Goal: Information Seeking & Learning: Learn about a topic

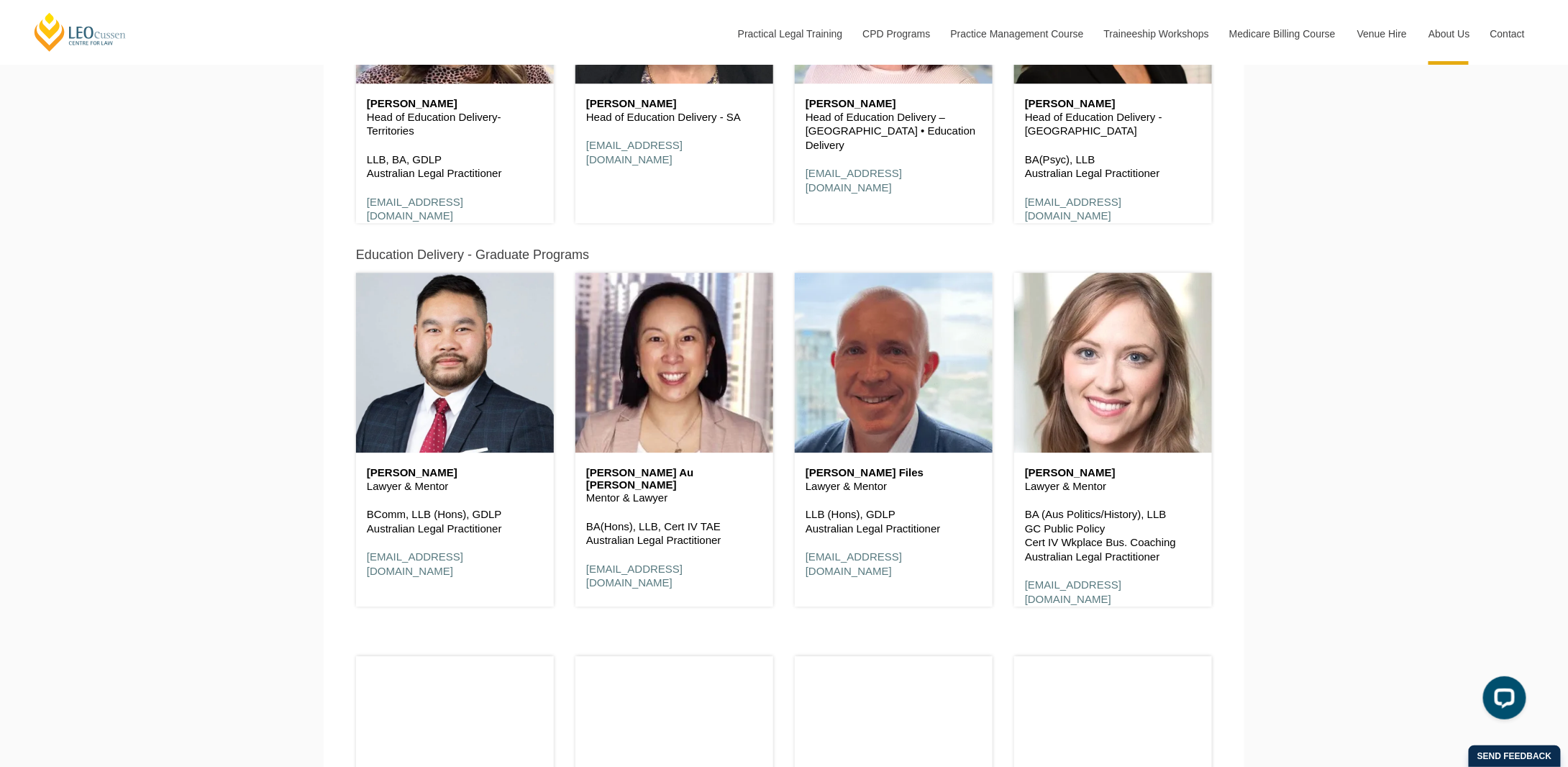
scroll to position [1871, 0]
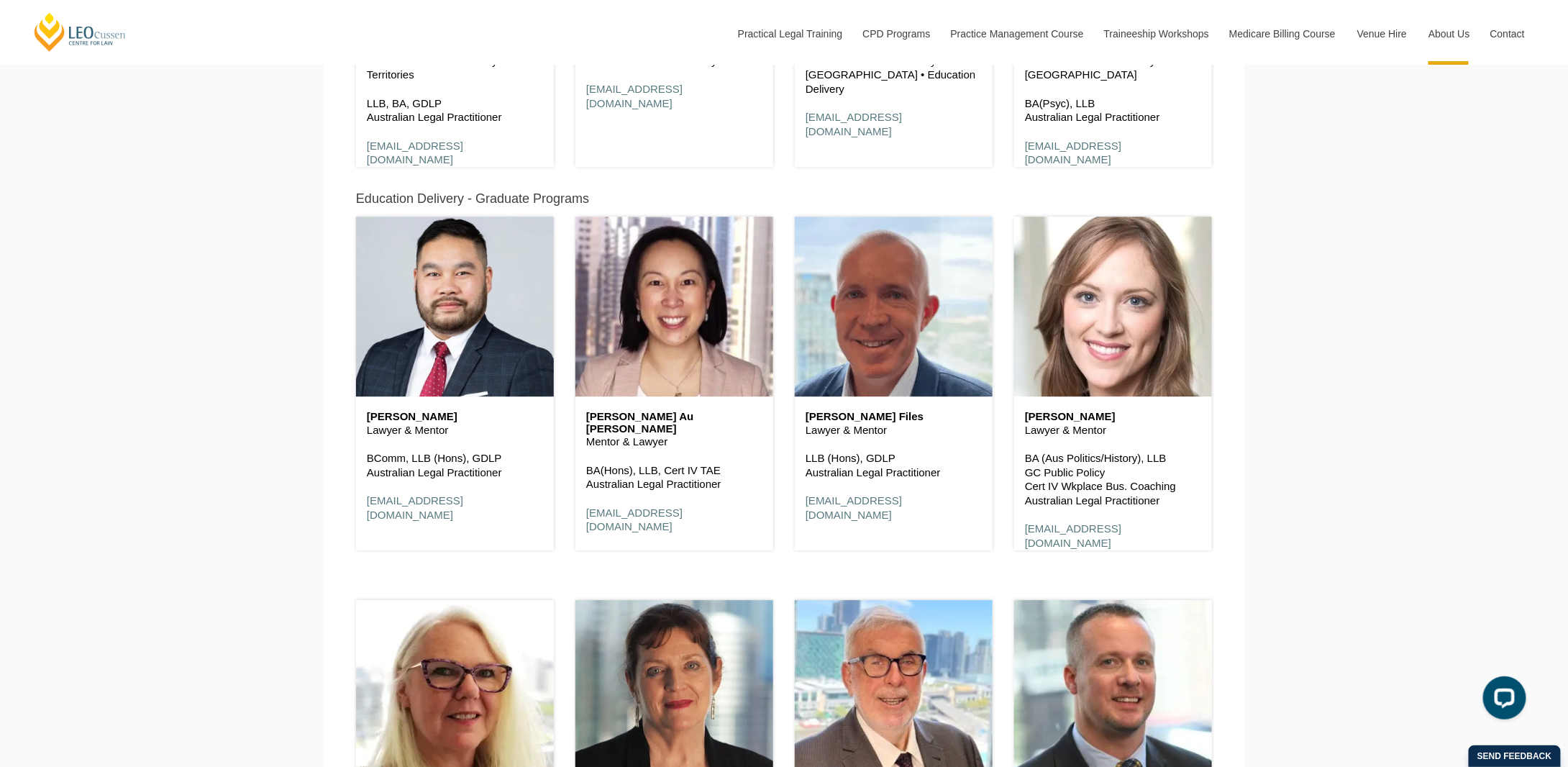
click at [652, 421] on h6 "Annette Au Yeung" at bounding box center [674, 422] width 176 height 24
click at [652, 421] on h6 "[PERSON_NAME] Au [PERSON_NAME]" at bounding box center [674, 422] width 176 height 24
click at [652, 421] on h6 "Annette Au Yeung" at bounding box center [674, 422] width 176 height 24
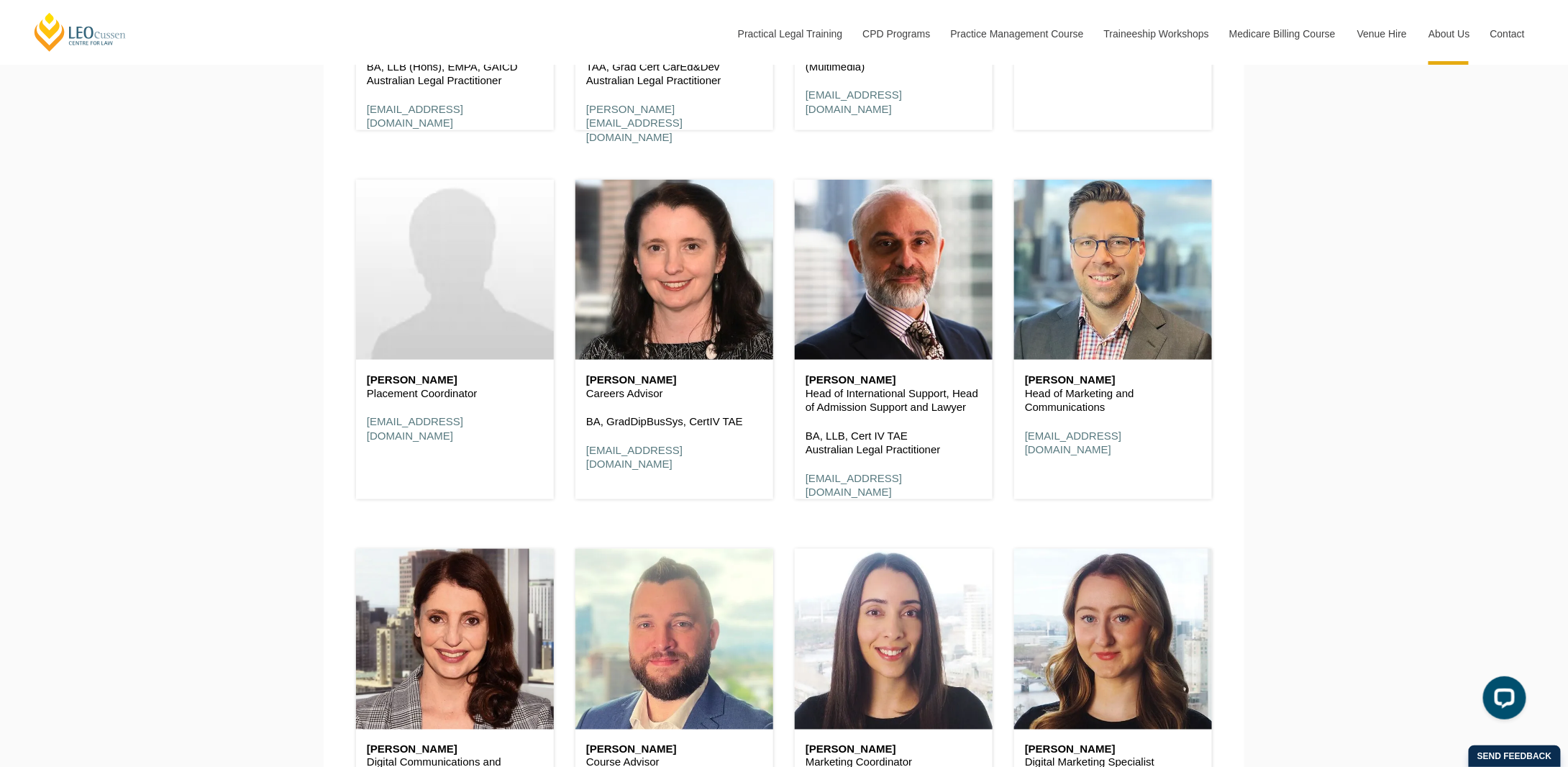
click at [482, 327] on header at bounding box center [455, 270] width 198 height 180
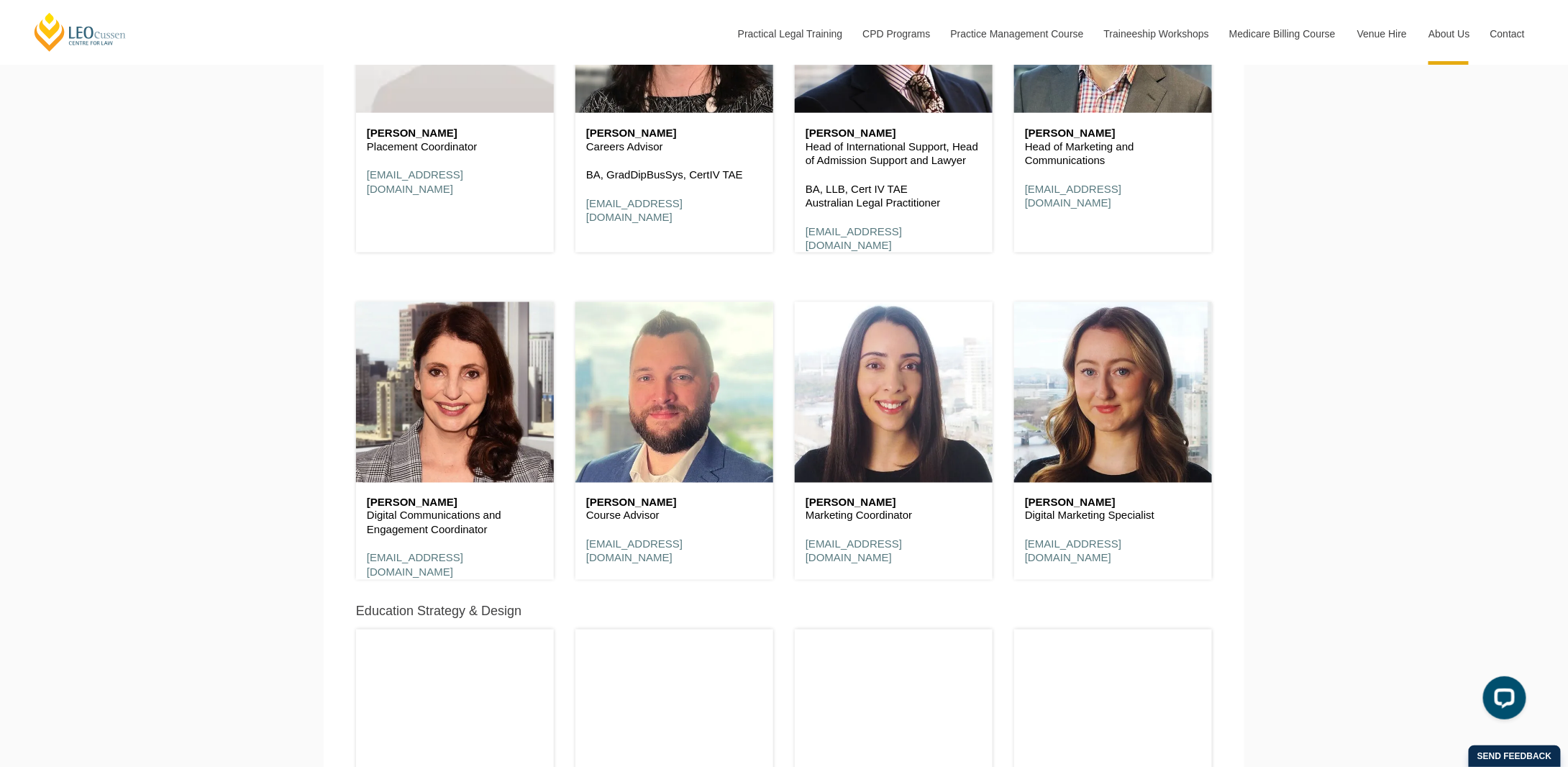
scroll to position [6400, 0]
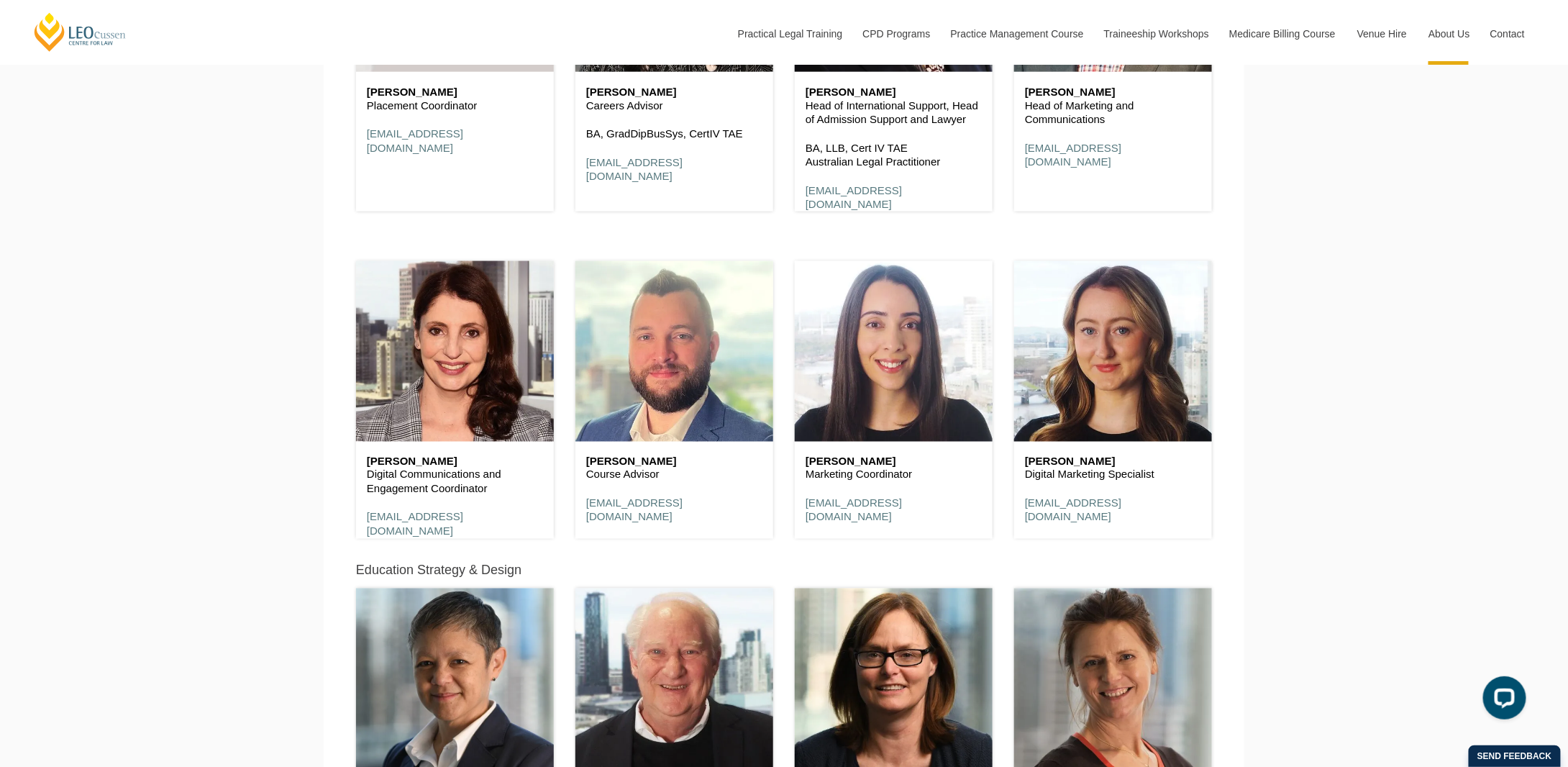
click at [417, 466] on h6 "Helen Ceravolo" at bounding box center [455, 462] width 176 height 12
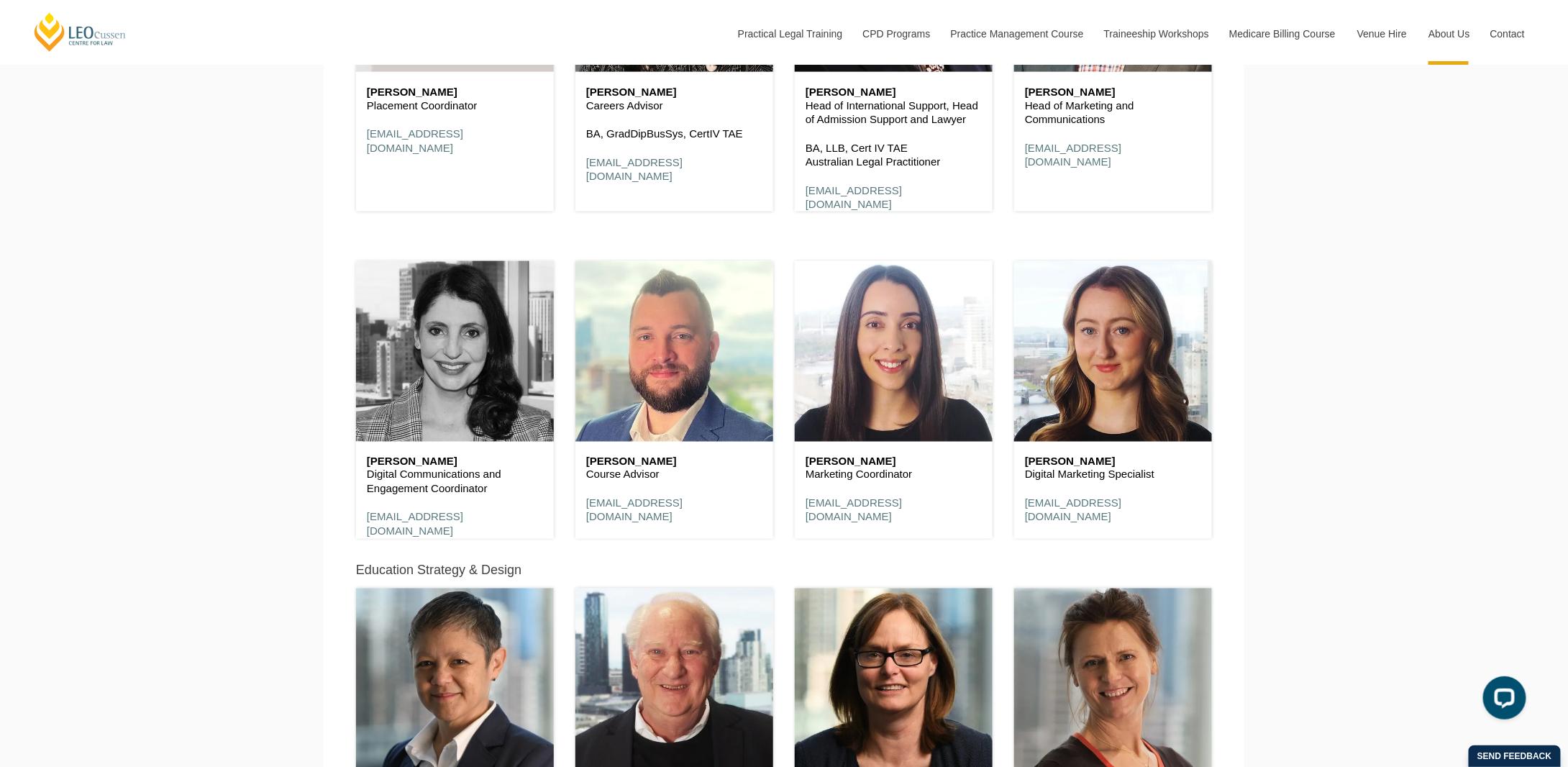
click at [452, 414] on header at bounding box center [455, 351] width 198 height 180
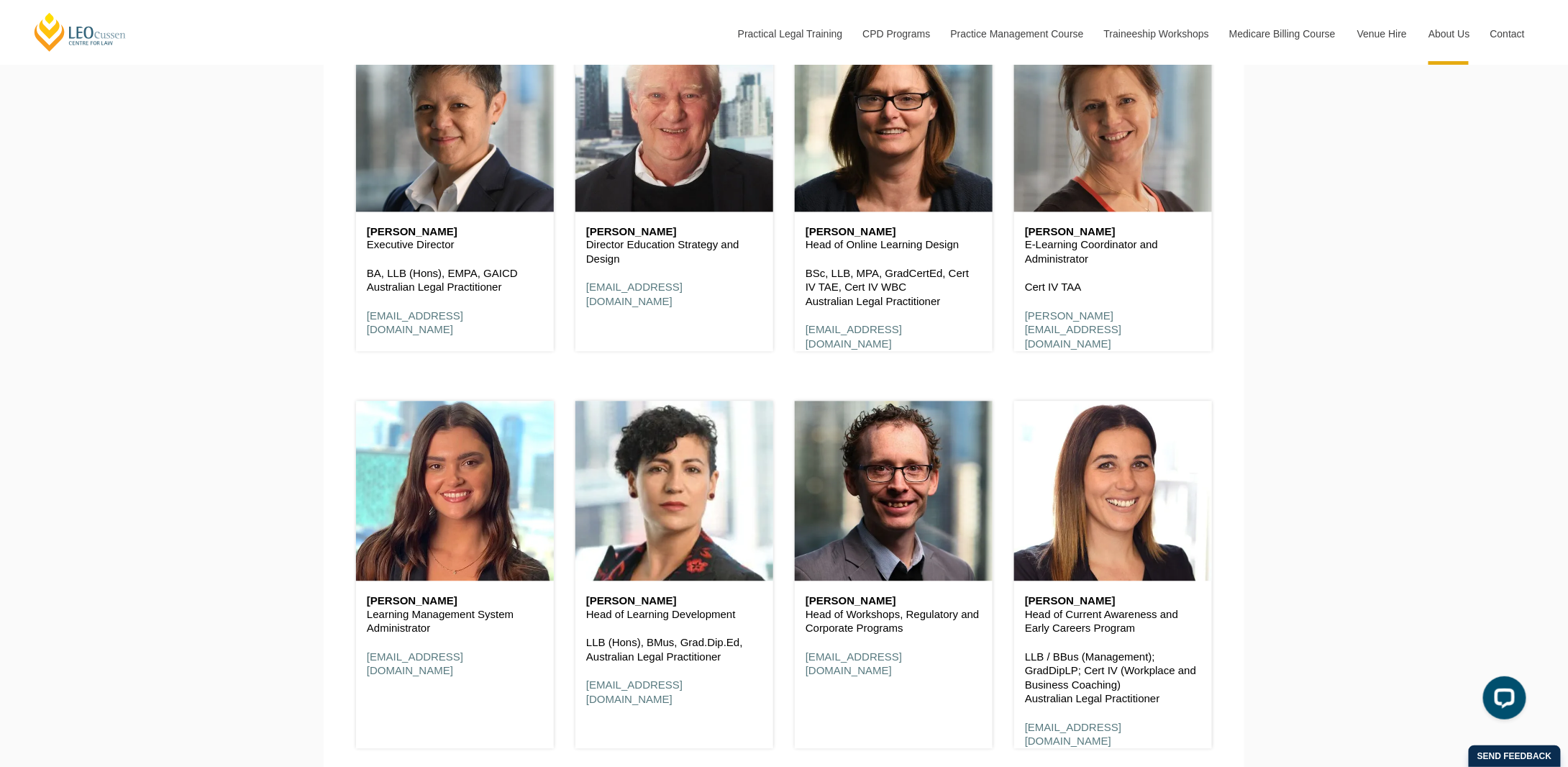
scroll to position [6976, 0]
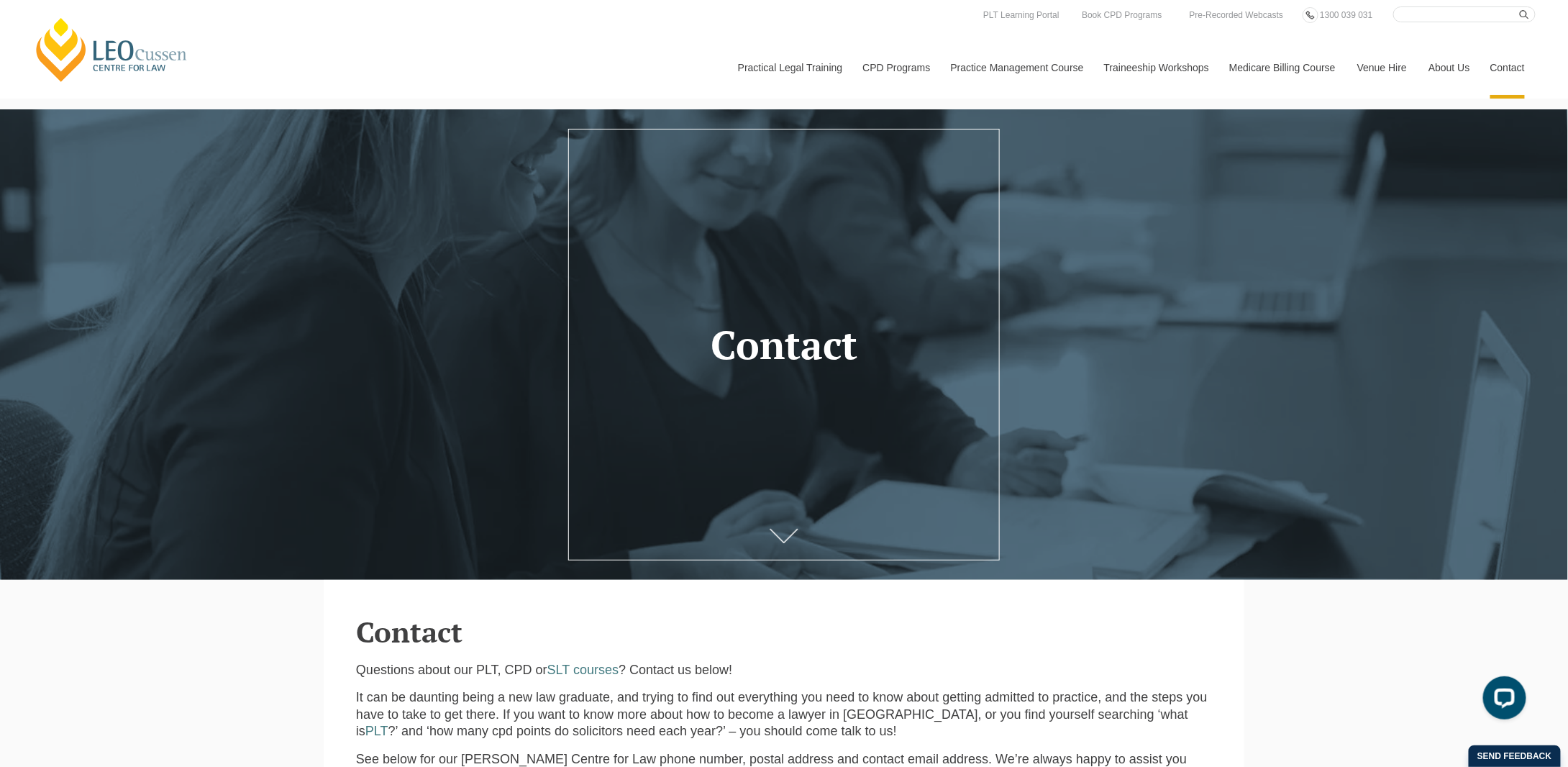
click at [158, 66] on link "[PERSON_NAME] Centre for Law" at bounding box center [111, 50] width 159 height 68
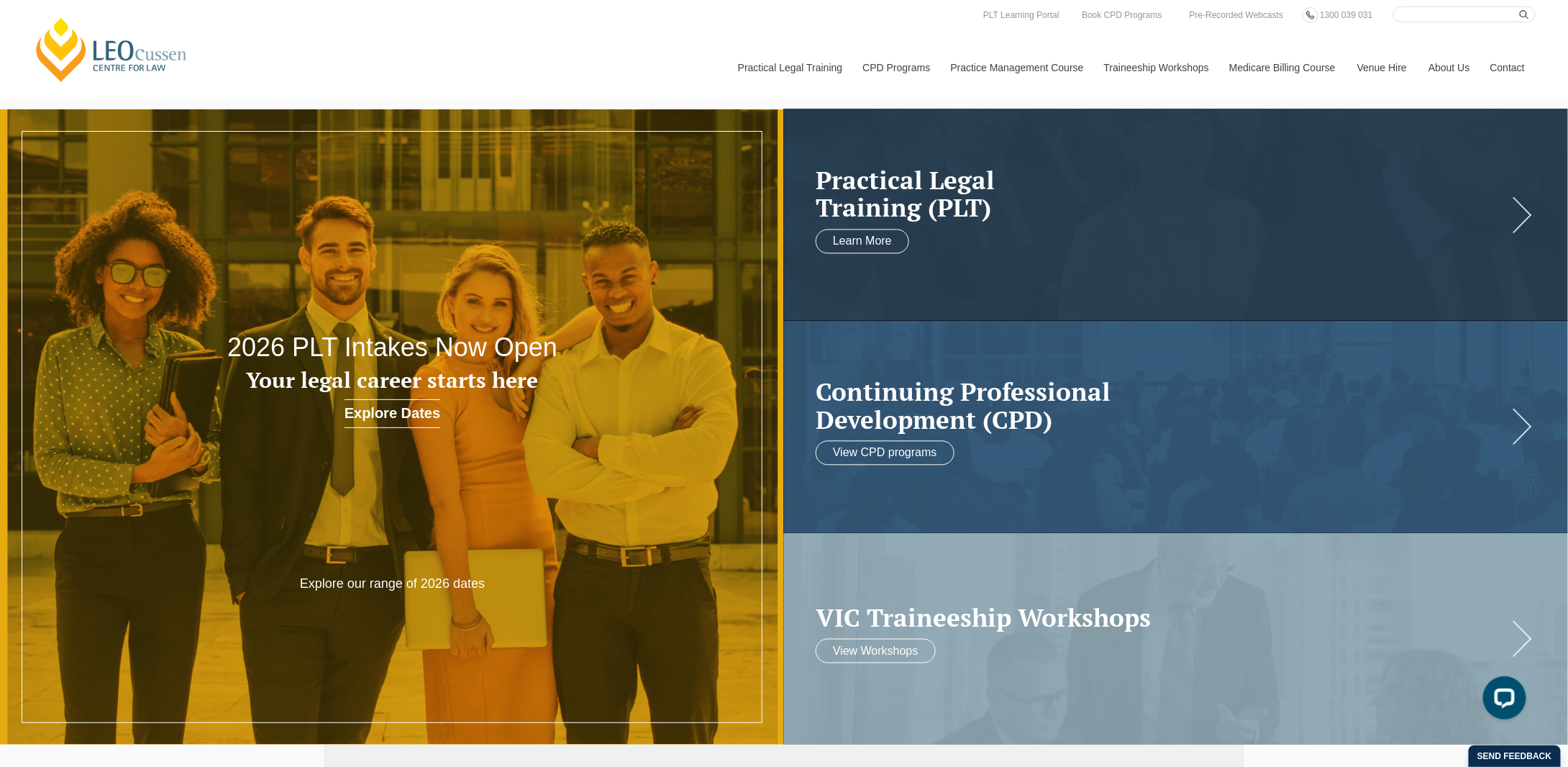
click at [541, 97] on div "Leo Cussen Centre for Law Search here Practical Legal Training Our Practical Le…" at bounding box center [784, 52] width 1504 height 92
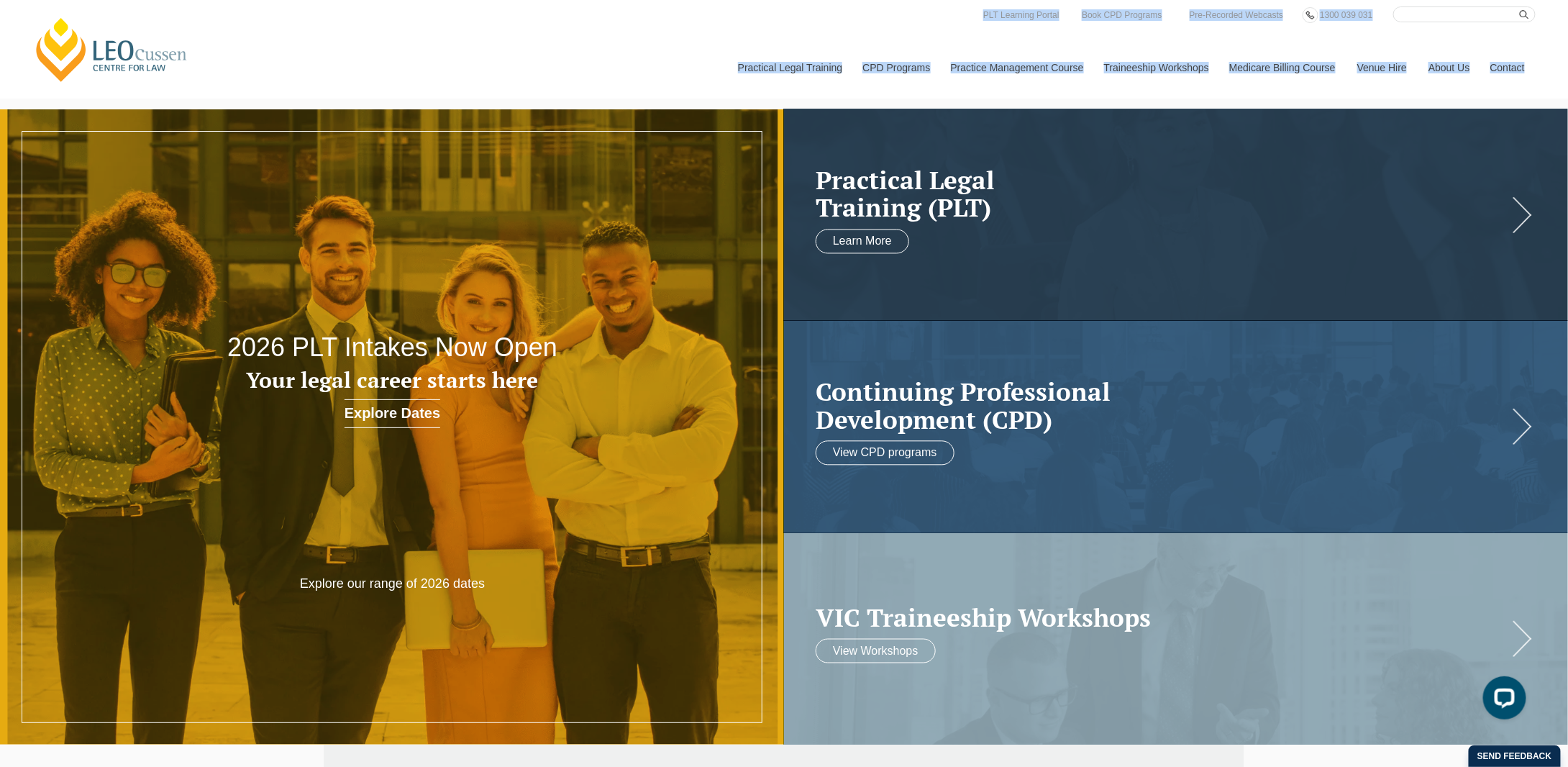
drag, startPoint x: 541, startPoint y: 97, endPoint x: 455, endPoint y: 387, distance: 302.5
click at [477, 385] on h3 "Your legal career starts here" at bounding box center [393, 380] width 472 height 24
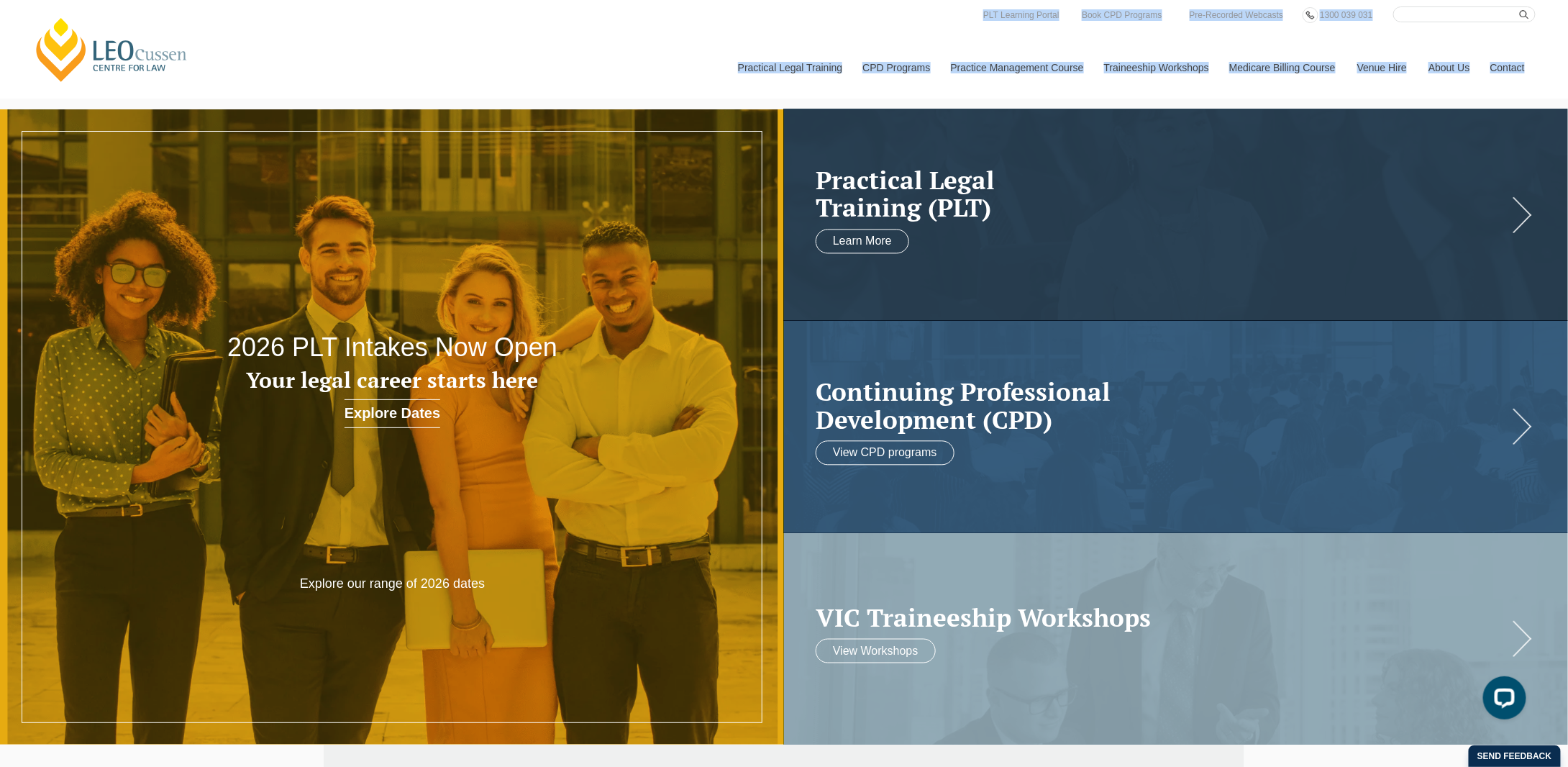
click at [477, 385] on h3 "Your legal career starts here" at bounding box center [393, 380] width 472 height 24
click at [409, 417] on link "Explore Dates" at bounding box center [392, 414] width 95 height 29
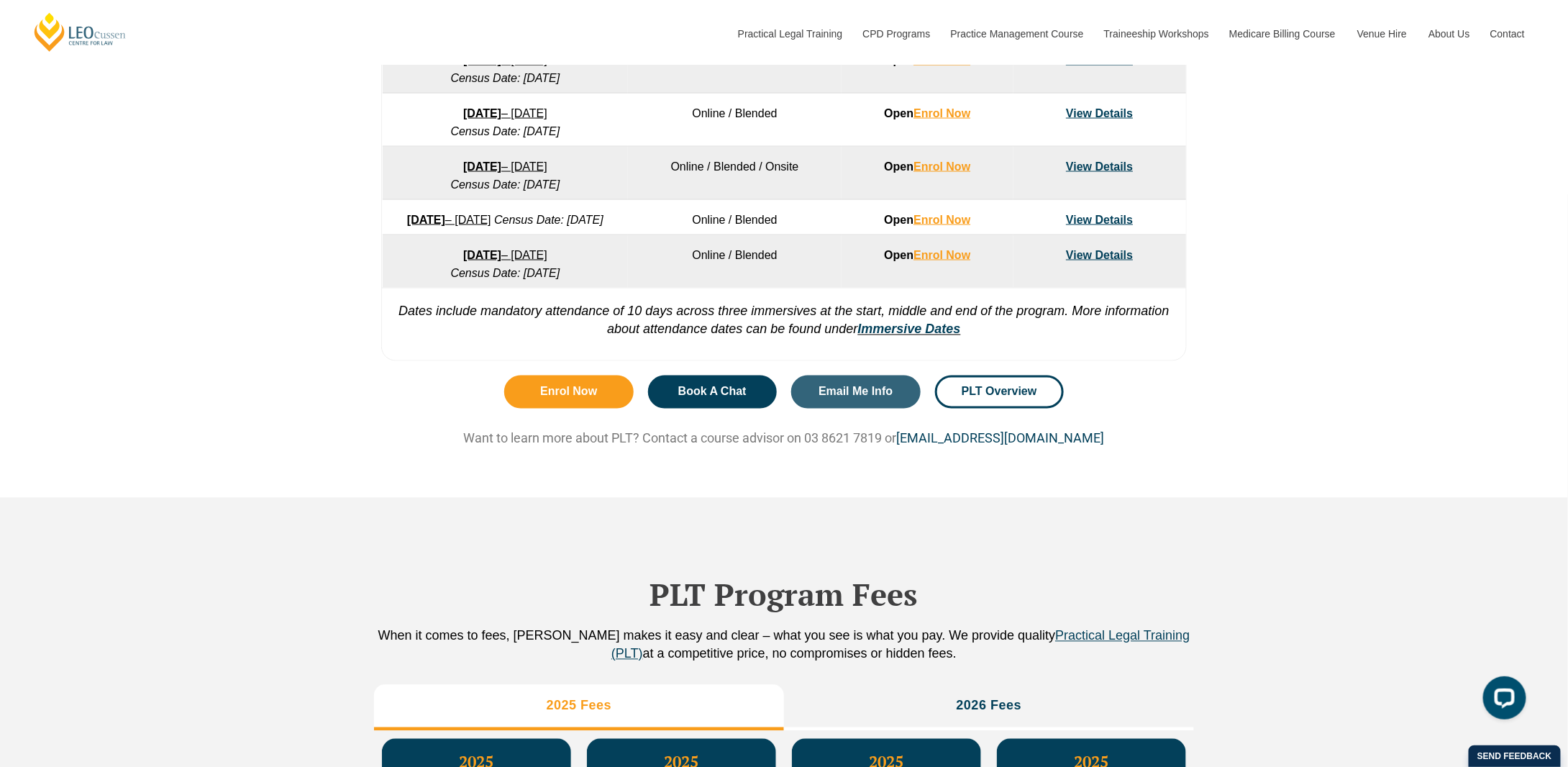
scroll to position [1007, 0]
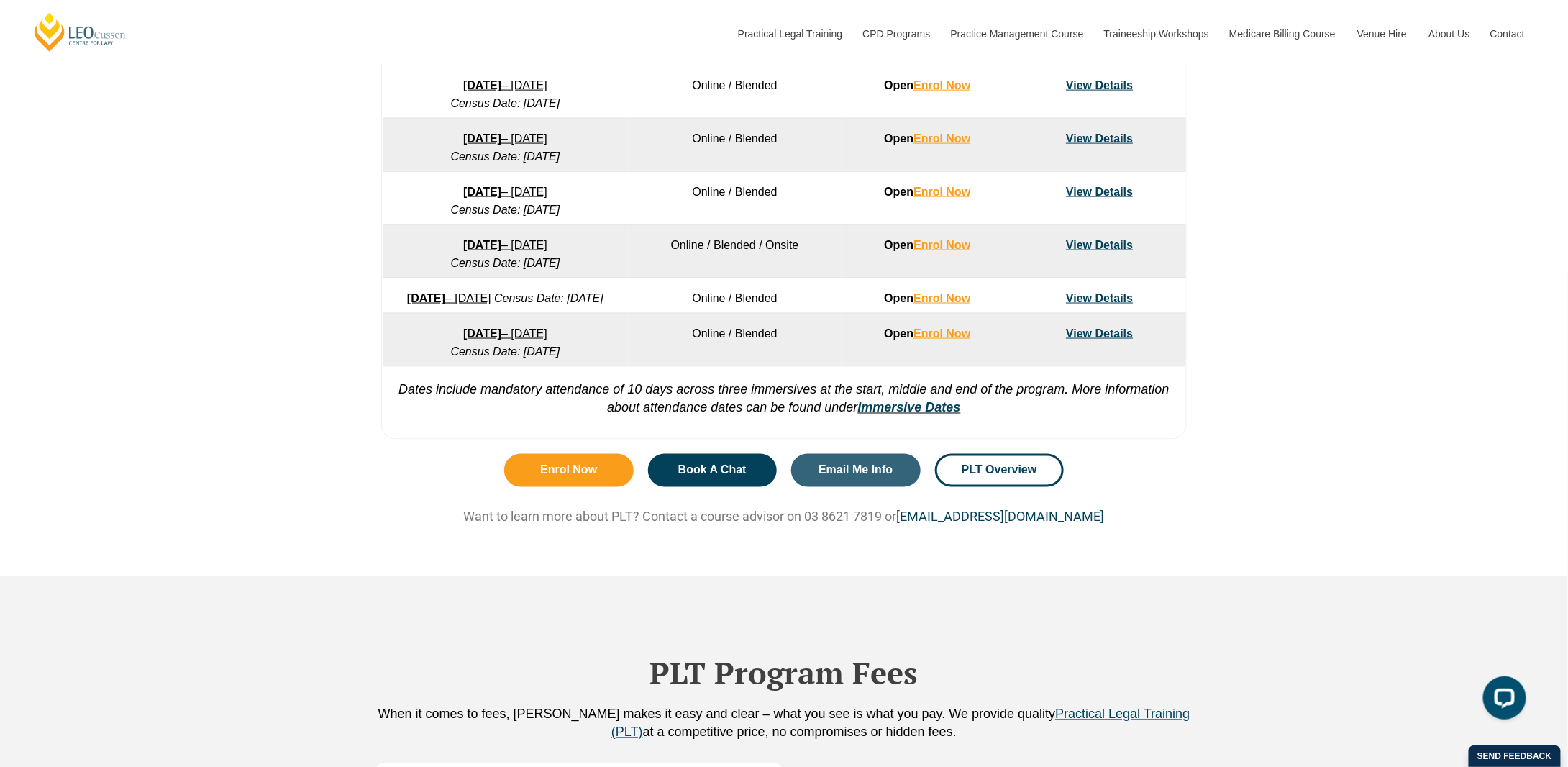
click at [514, 409] on em "Dates include mandatory attendance of 10 days across three immersives at the st…" at bounding box center [784, 399] width 771 height 32
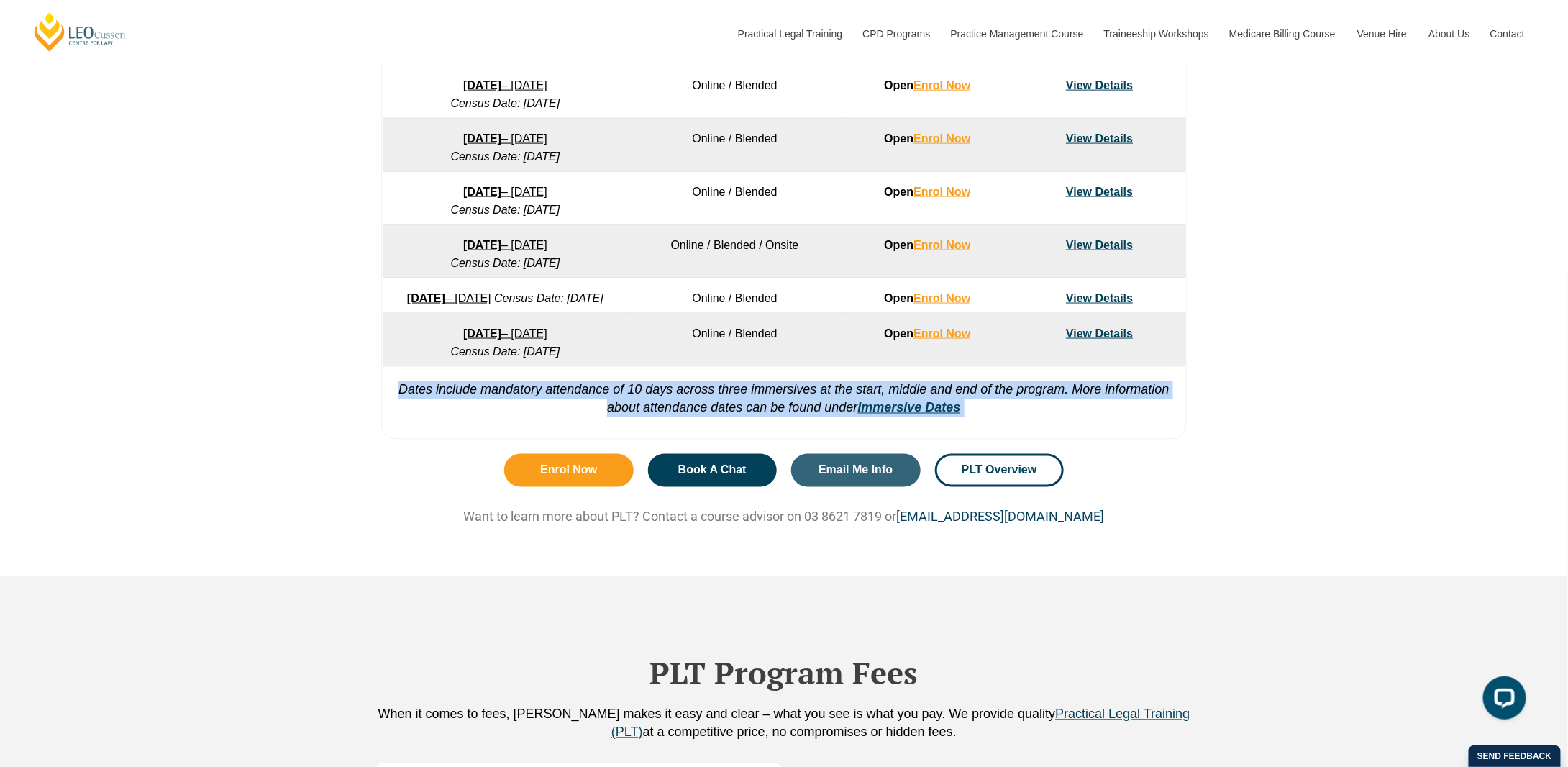
click at [514, 409] on em "Dates include mandatory attendance of 10 days across three immersives at the st…" at bounding box center [784, 399] width 771 height 32
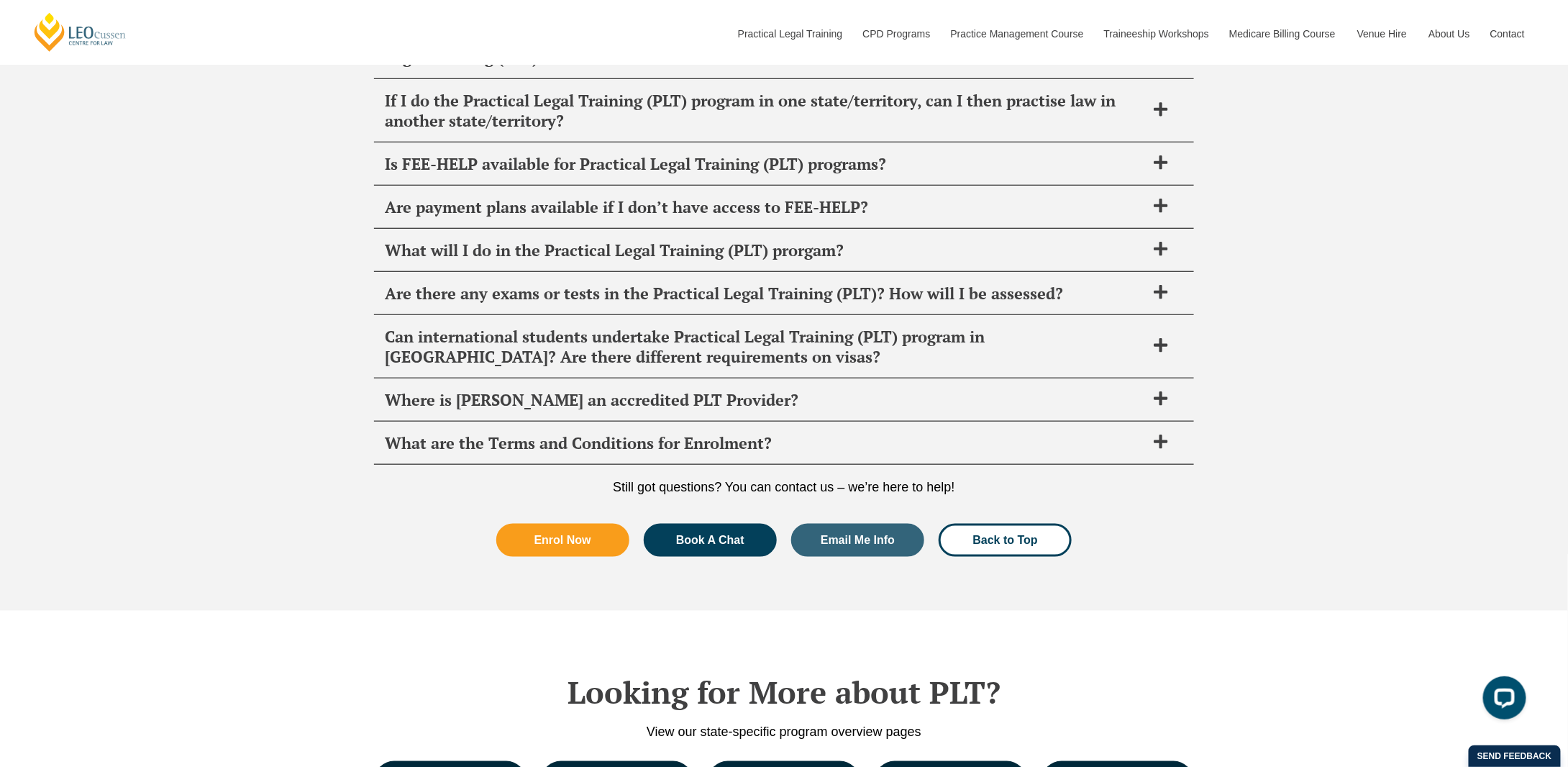
scroll to position [6044, 0]
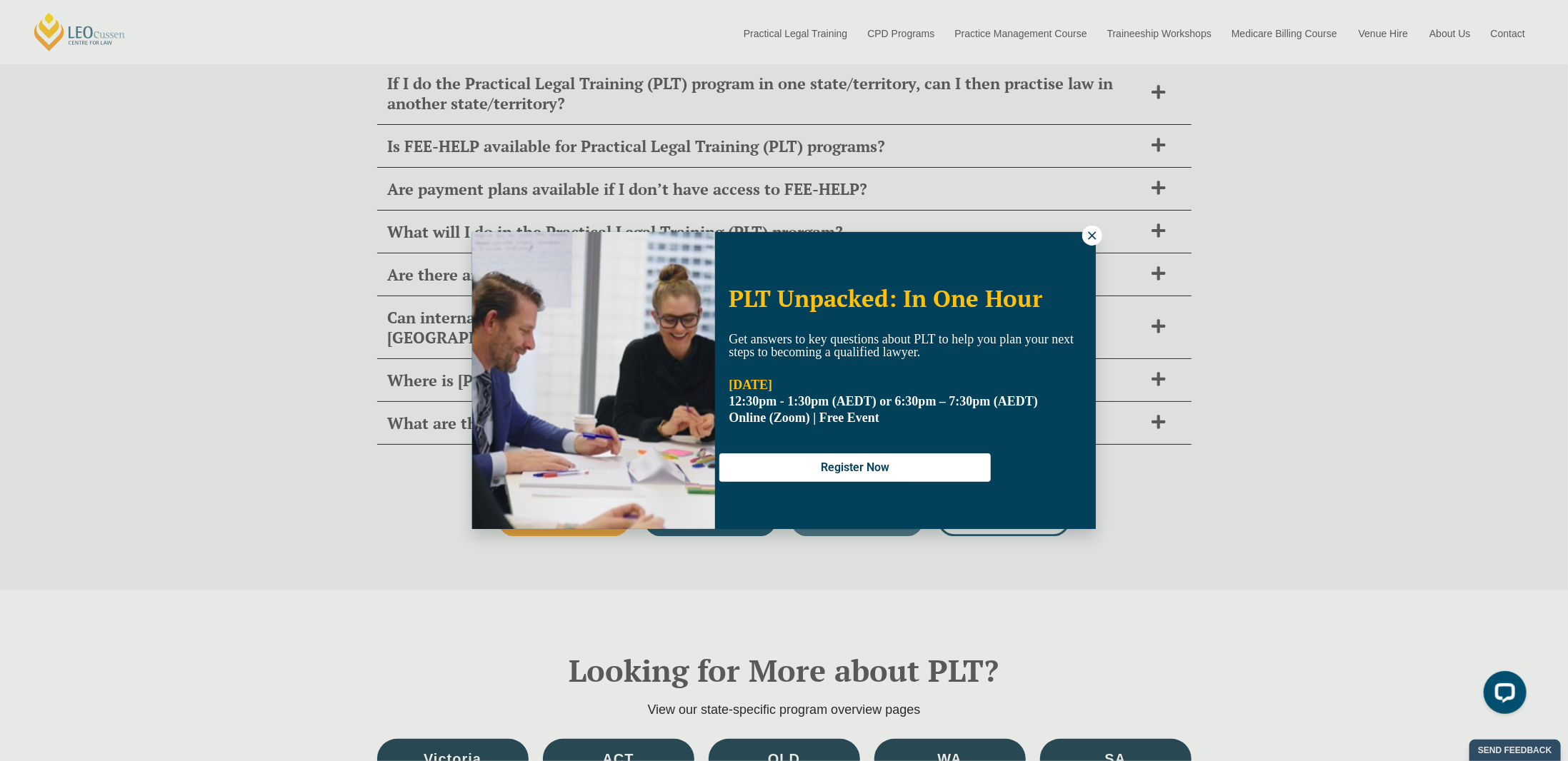
click at [365, 374] on div "PLT Unpacked: In One Hour Get answers to key questions about PLT to help you pl…" at bounding box center [784, 380] width 1568 height 761
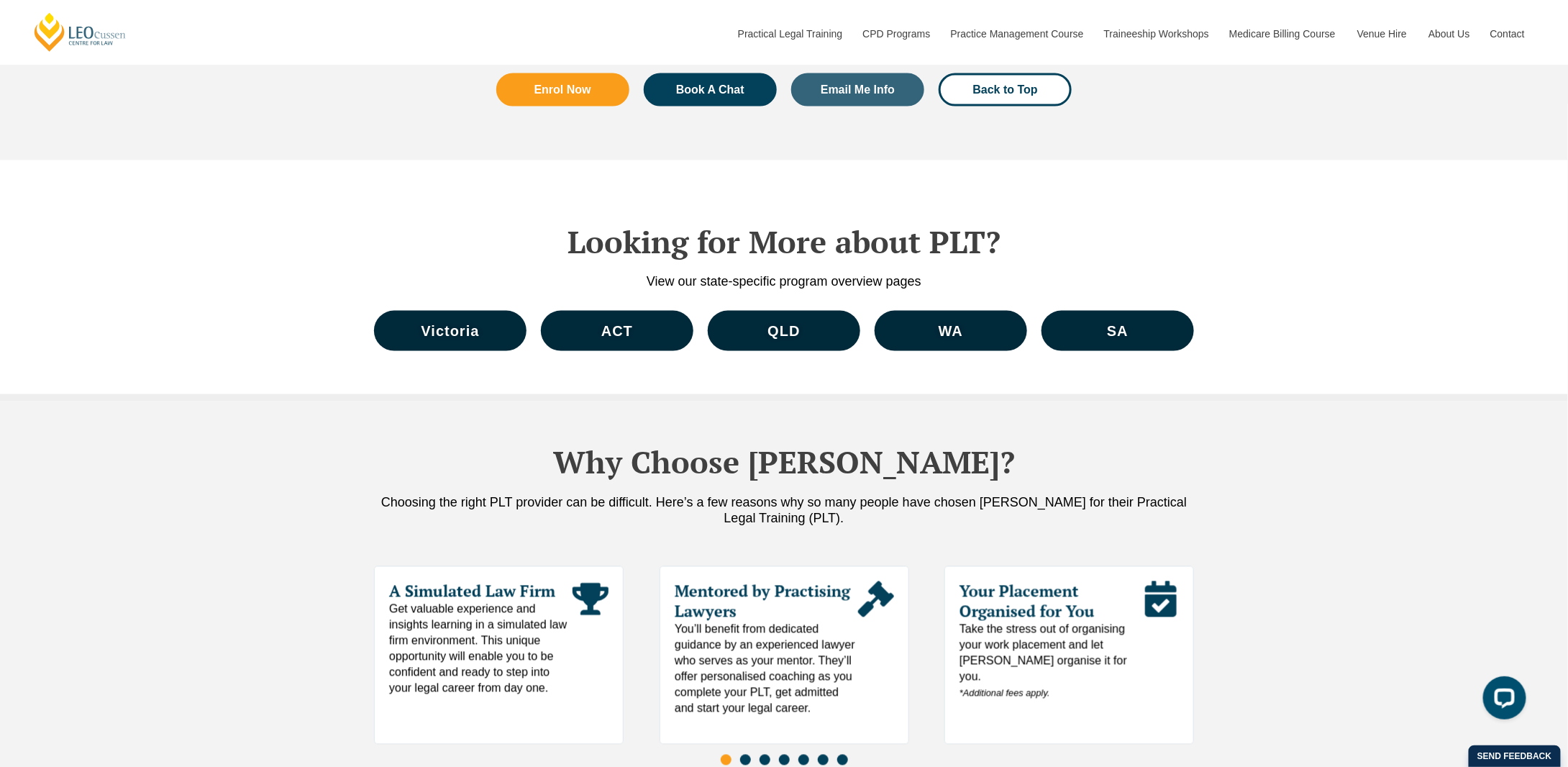
scroll to position [6548, 0]
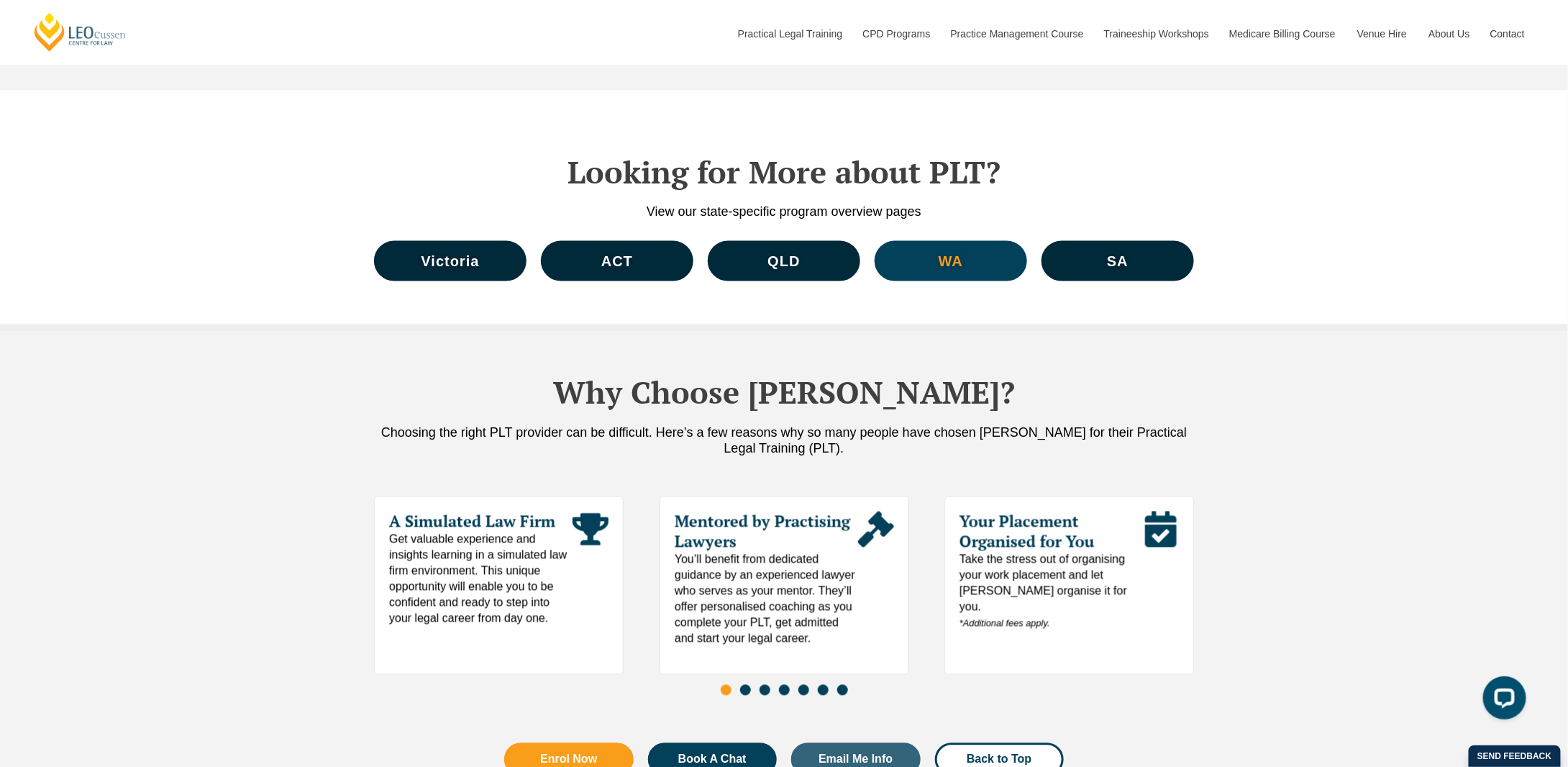
click at [991, 241] on link "WA" at bounding box center [951, 261] width 153 height 40
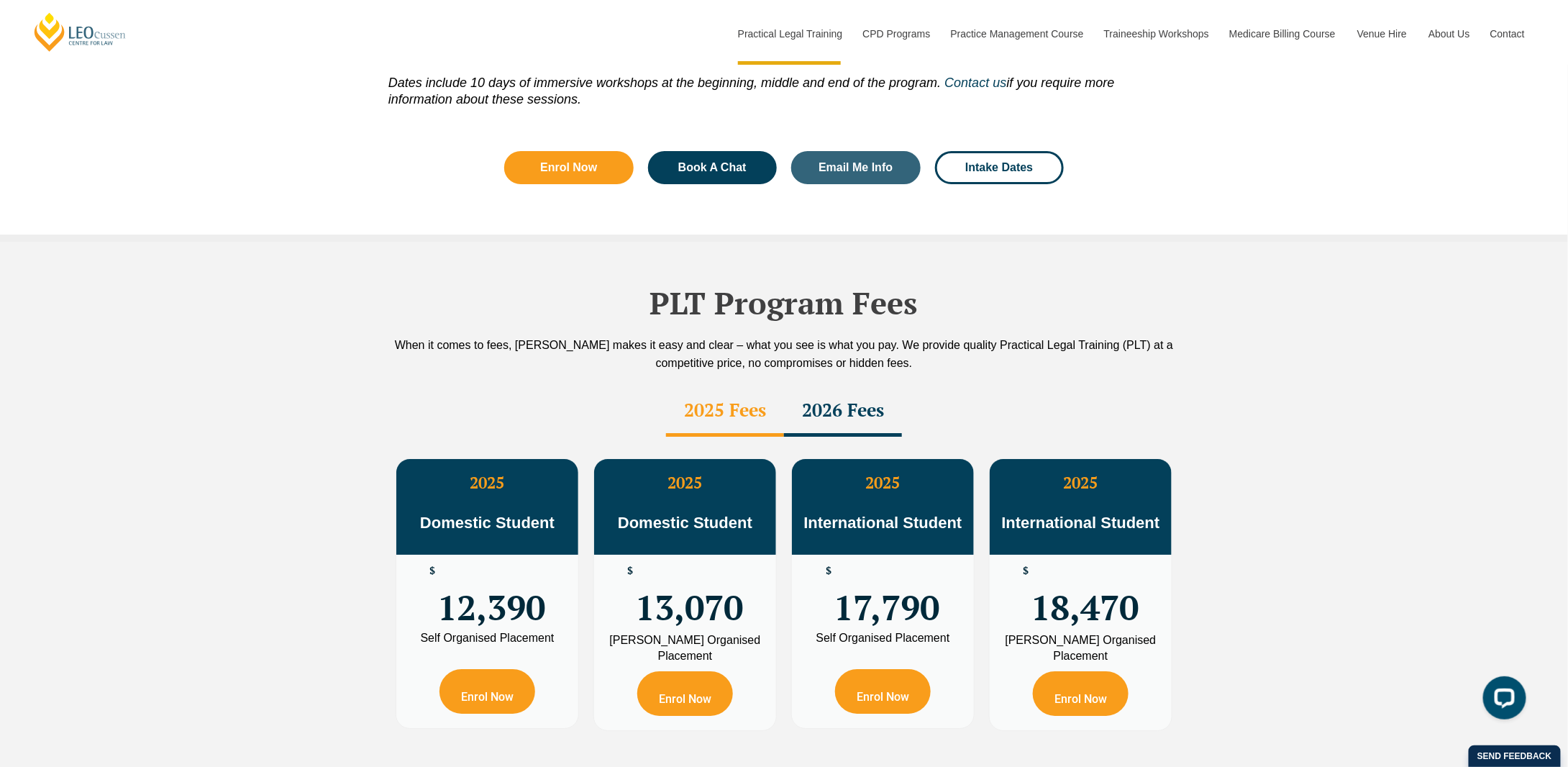
scroll to position [2303, 0]
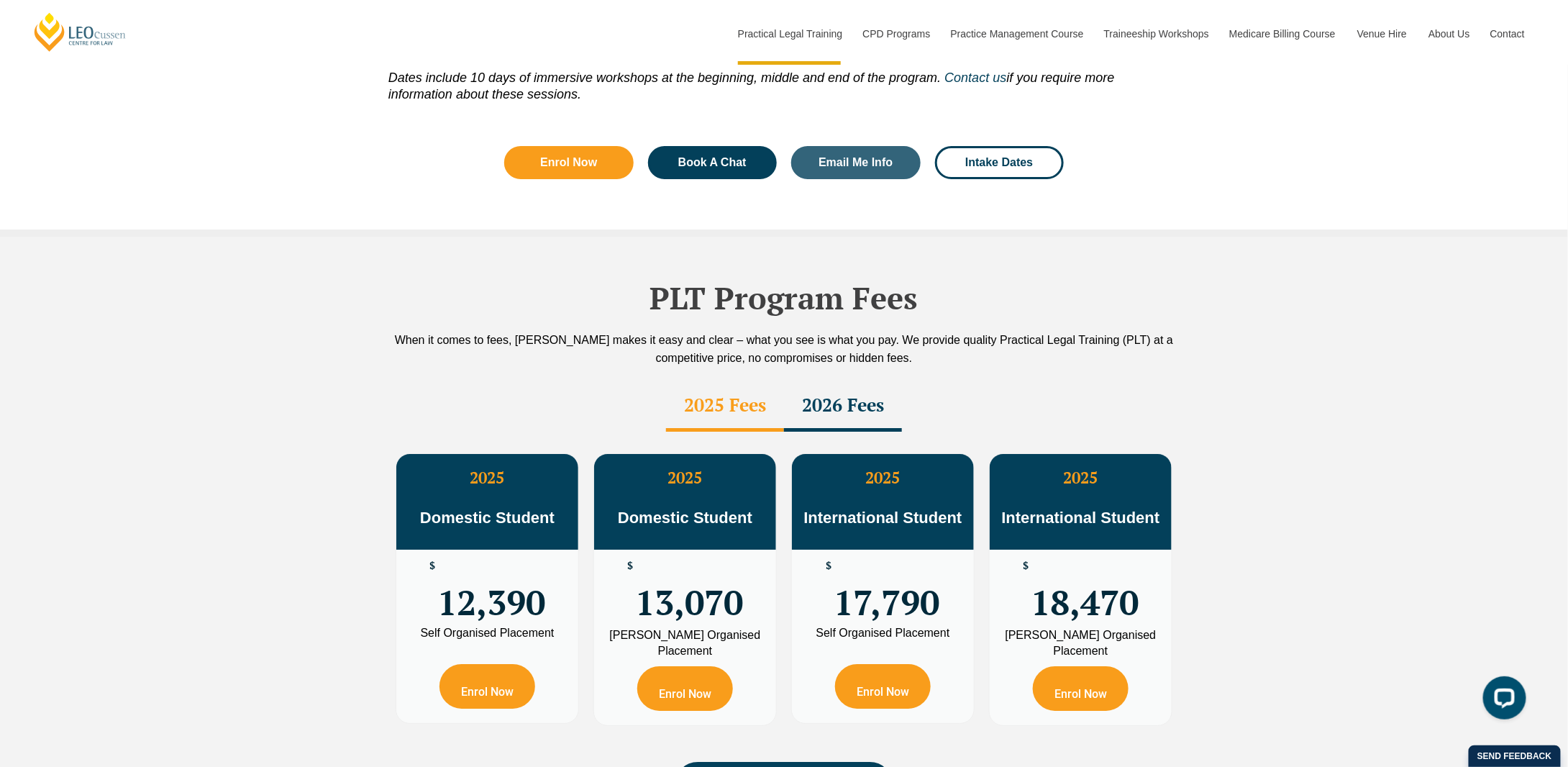
click at [816, 382] on div "2026 Fees" at bounding box center [843, 407] width 118 height 50
click at [716, 382] on div "2025 Fees" at bounding box center [725, 407] width 118 height 50
click at [800, 382] on div "2026 Fees" at bounding box center [843, 407] width 118 height 50
click at [709, 382] on div "2025 Fees" at bounding box center [725, 407] width 118 height 50
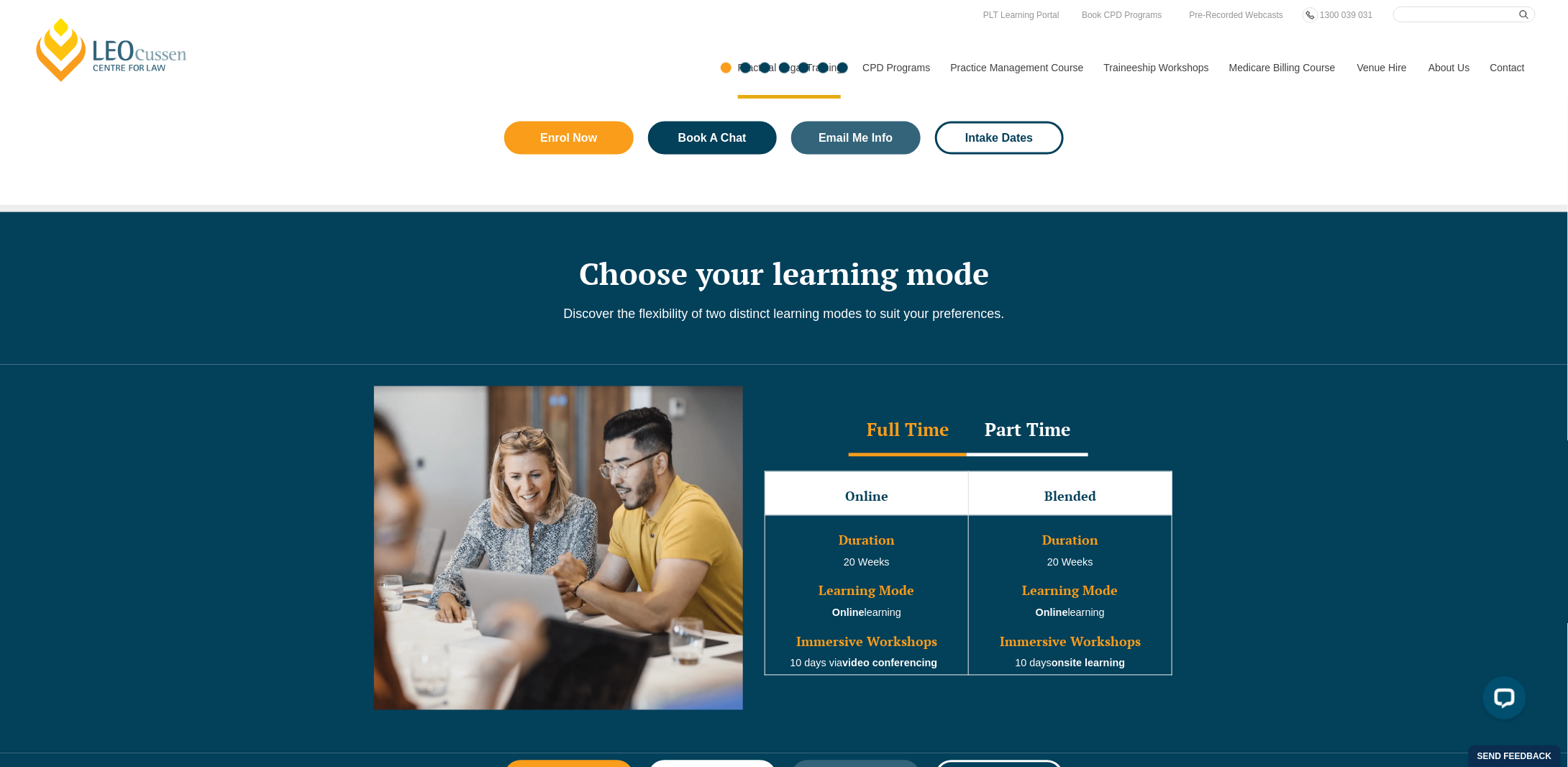
scroll to position [0, 0]
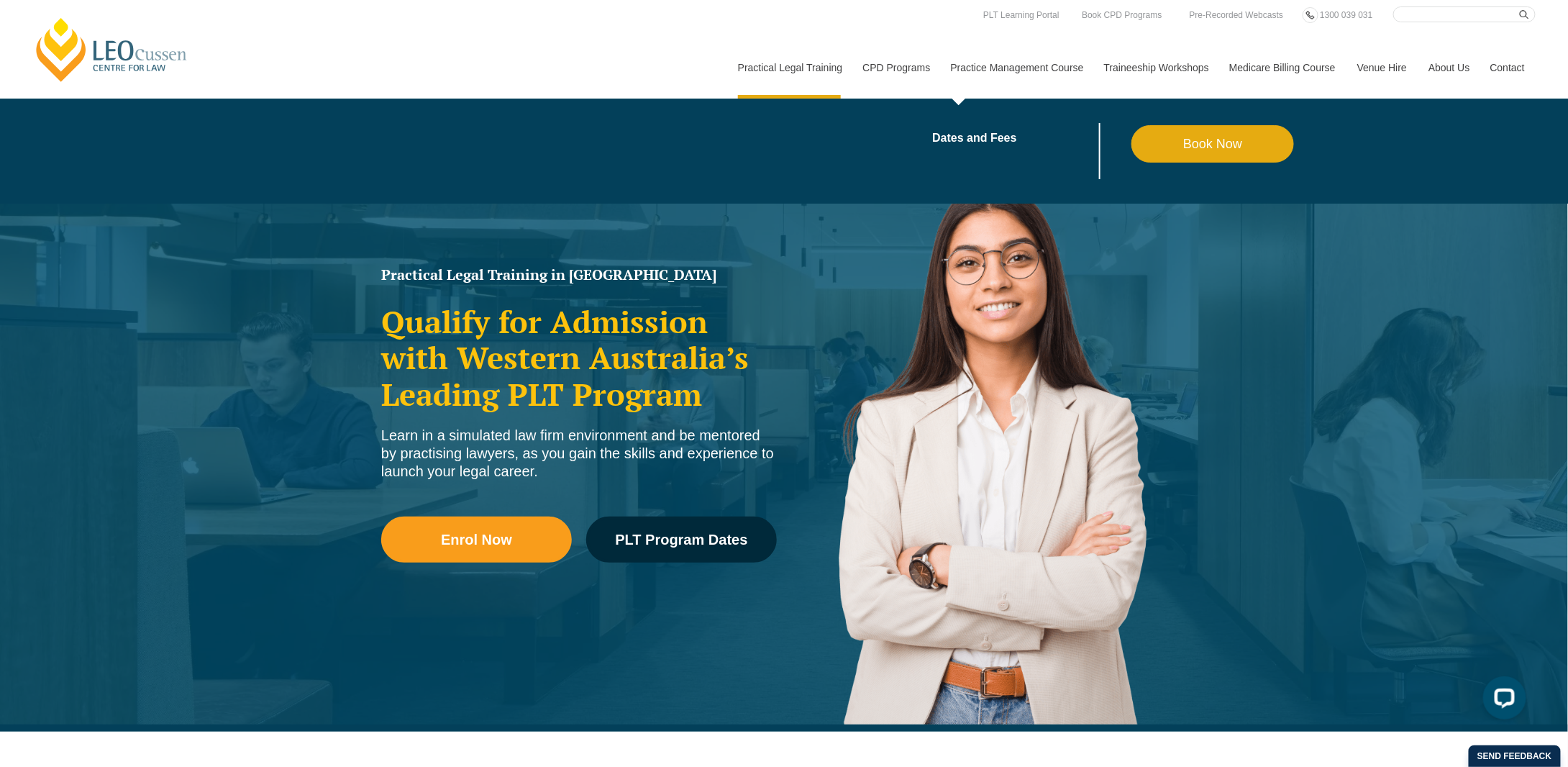
drag, startPoint x: 864, startPoint y: 508, endPoint x: 1055, endPoint y: 97, distance: 453.2
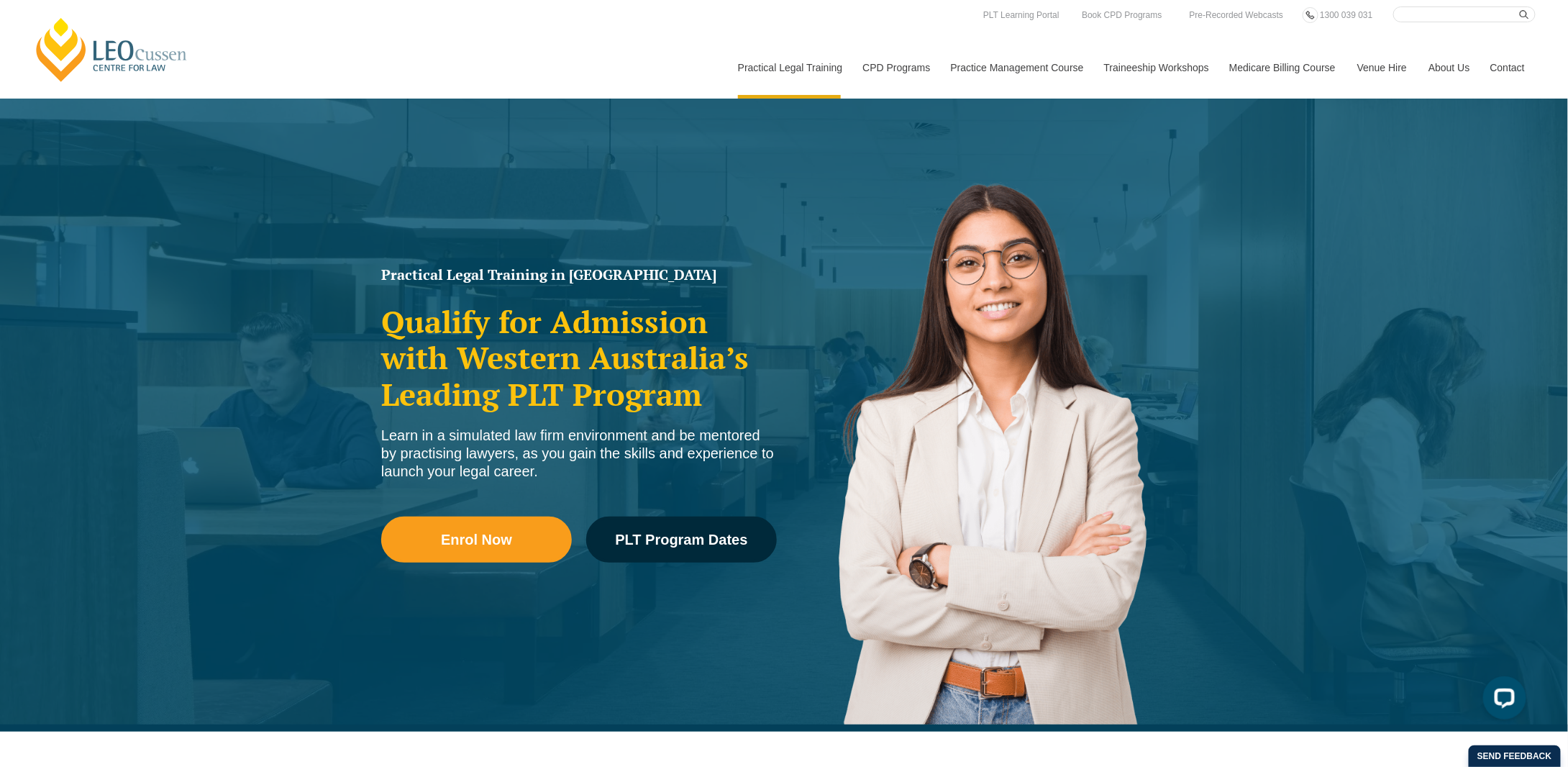
click at [1309, 75] on link "Medicare Billing Course" at bounding box center [1283, 67] width 128 height 62
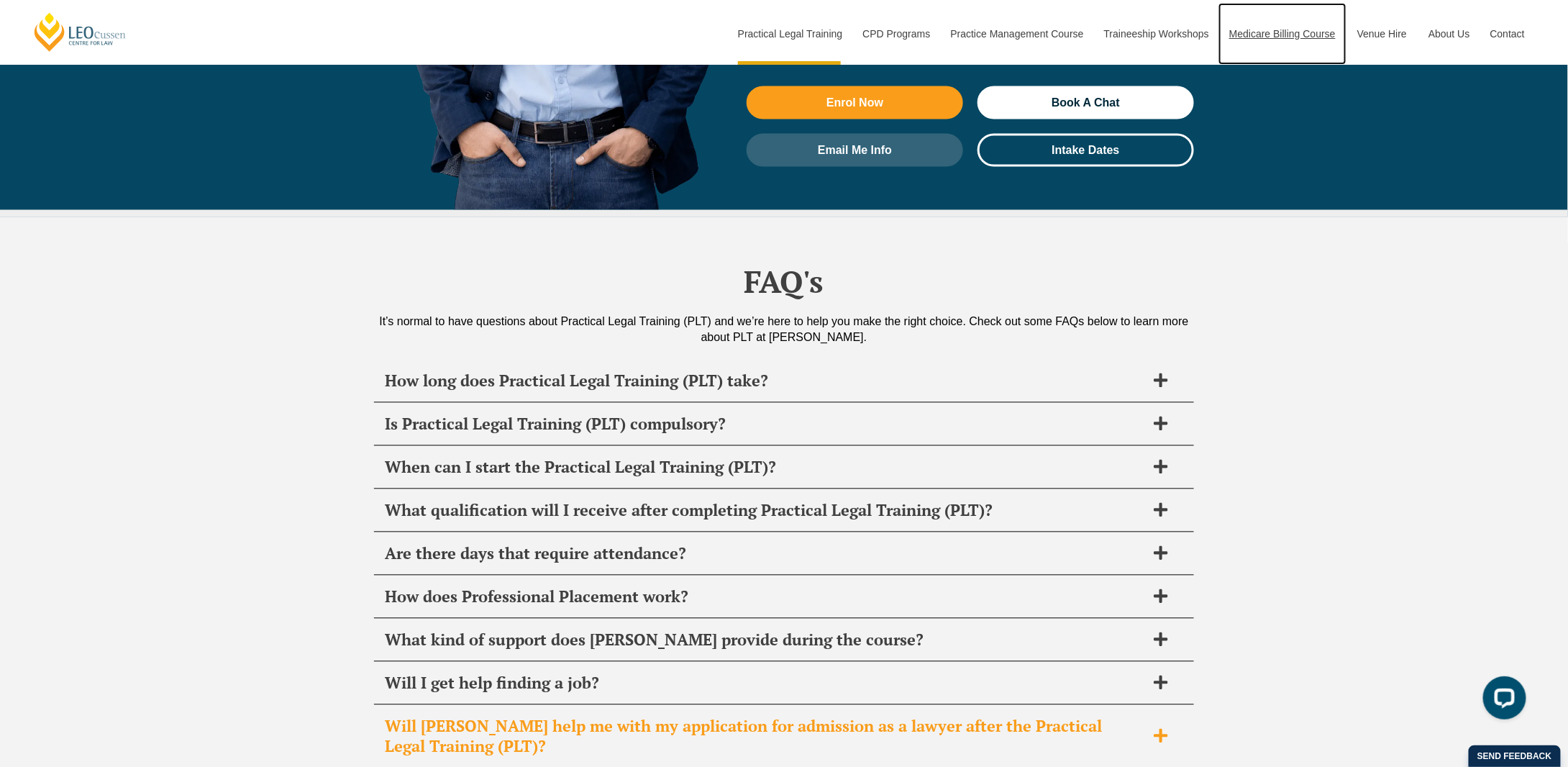
scroll to position [6692, 0]
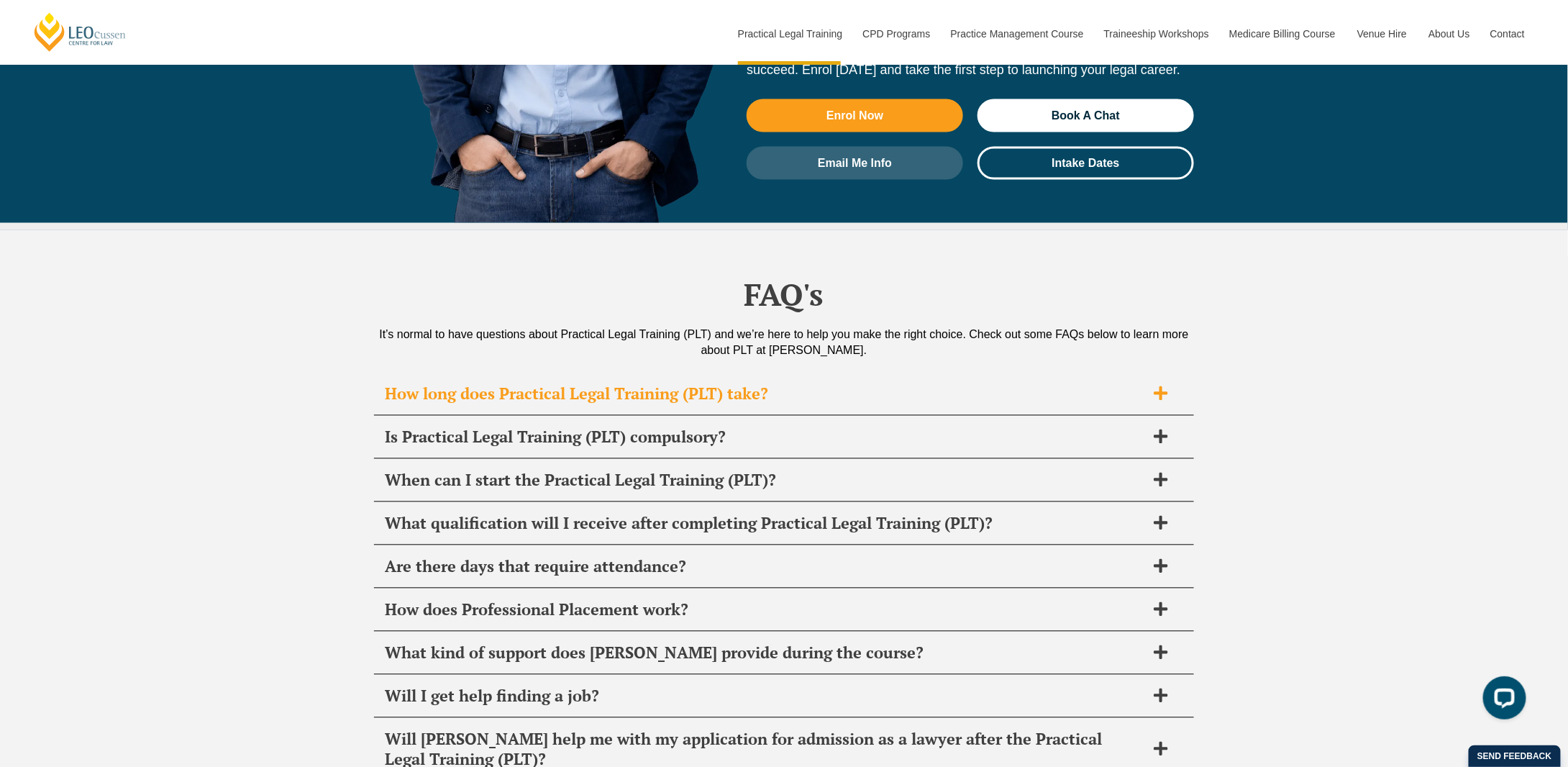
click at [542, 384] on h2 "How long does Practical Legal Training (PLT) take?" at bounding box center [765, 394] width 761 height 20
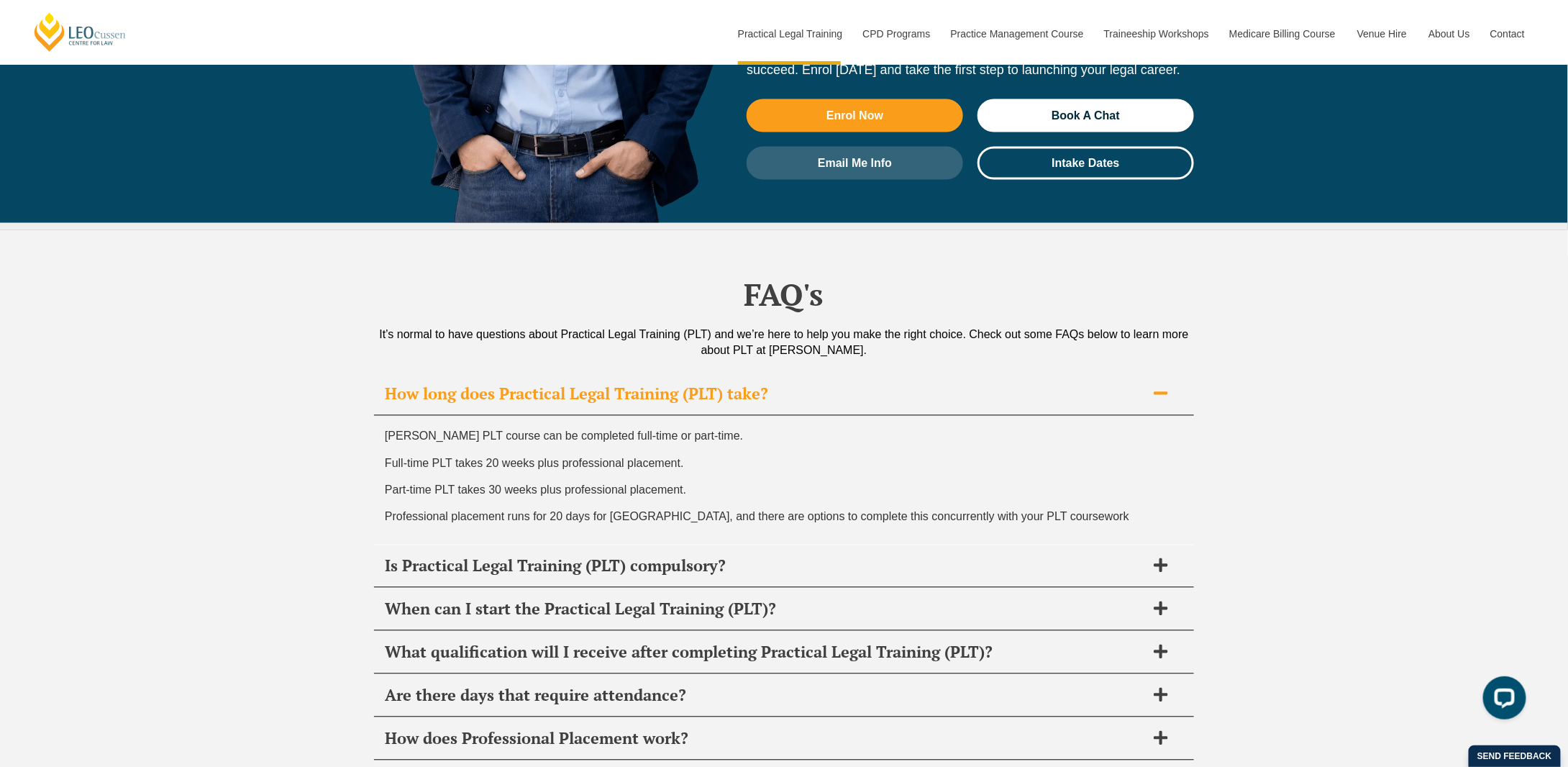
click at [505, 427] on p "Leo Cussen’s PLT course can be completed full-time or part-time." at bounding box center [784, 436] width 799 height 19
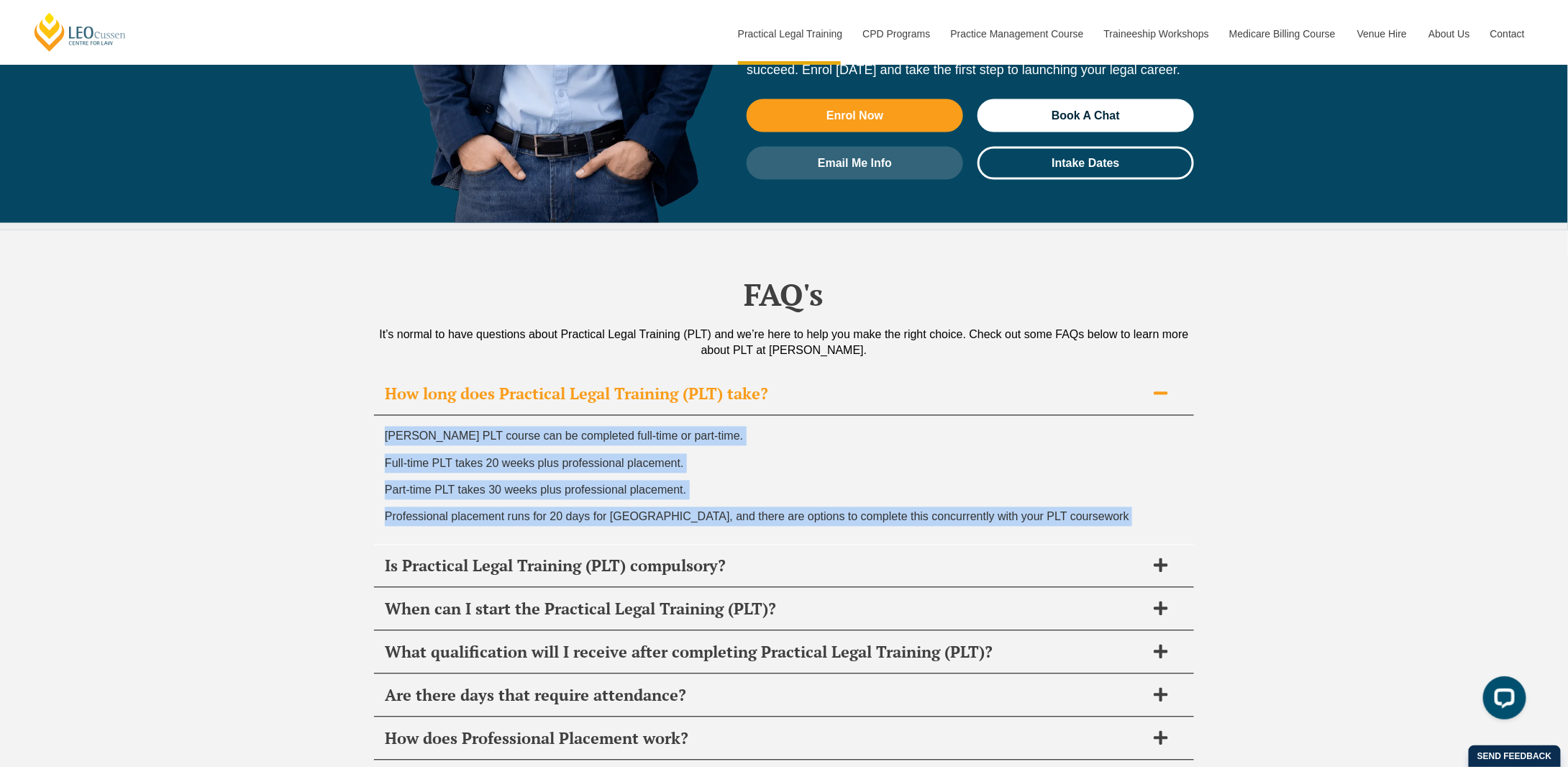
drag, startPoint x: 505, startPoint y: 364, endPoint x: 539, endPoint y: 441, distance: 84.2
click at [539, 441] on div "Leo Cussen’s PLT course can be completed full-time or part-time. Full-time PLT …" at bounding box center [784, 480] width 820 height 129
click at [539, 511] on span "Professional placement runs for 20 days for Western Australia, and there are op…" at bounding box center [757, 517] width 745 height 12
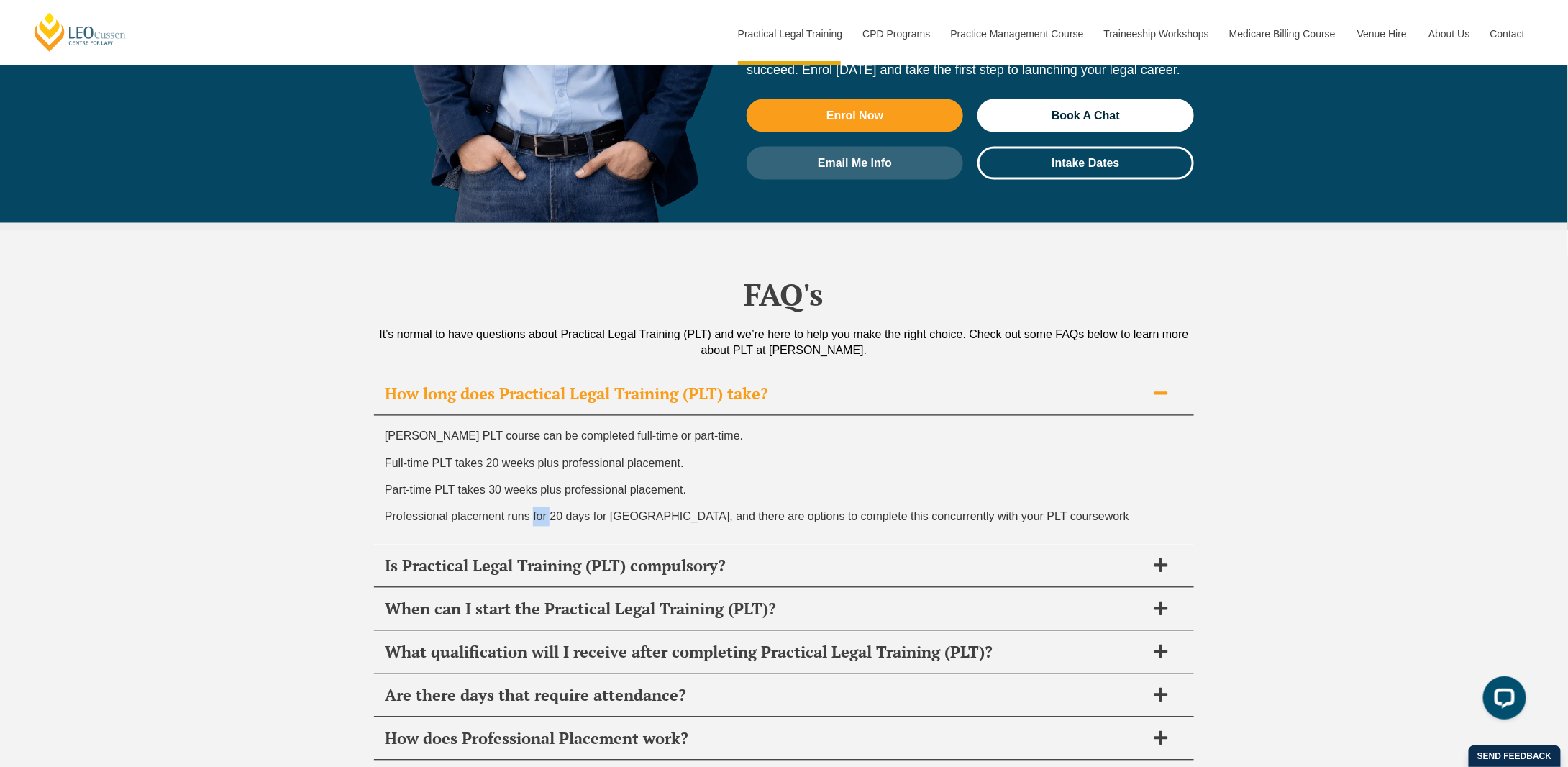
click at [539, 511] on span "Professional placement runs for 20 days for Western Australia, and there are op…" at bounding box center [757, 517] width 745 height 12
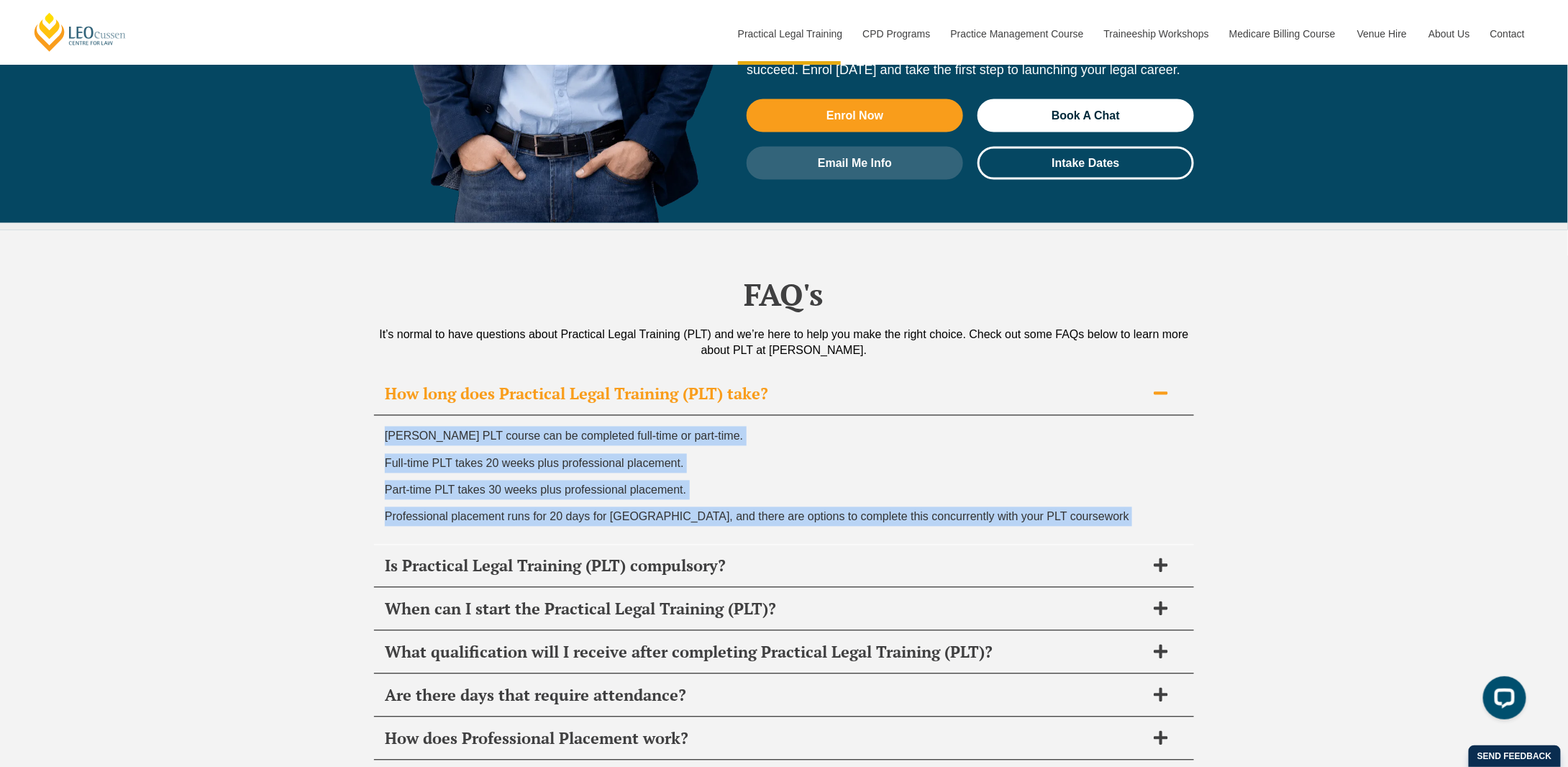
drag, startPoint x: 539, startPoint y: 441, endPoint x: 530, endPoint y: 350, distance: 91.4
click at [530, 416] on div "Leo Cussen’s PLT course can be completed full-time or part-time. Full-time PLT …" at bounding box center [784, 480] width 820 height 129
click at [530, 430] on span "Leo Cussen’s PLT course can be completed full-time or part-time." at bounding box center [564, 437] width 359 height 12
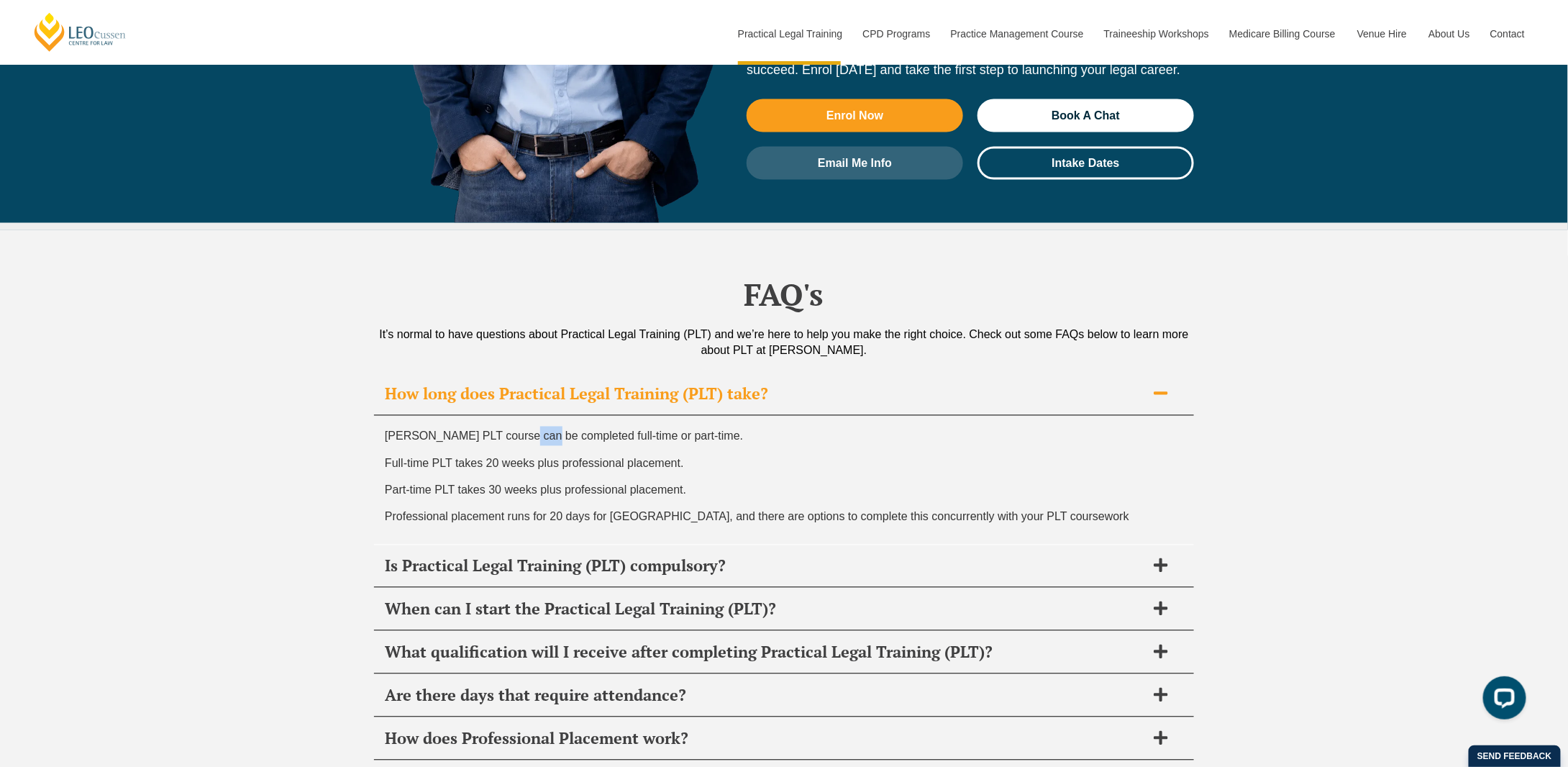
click at [530, 430] on span "Leo Cussen’s PLT course can be completed full-time or part-time." at bounding box center [564, 437] width 359 height 12
drag, startPoint x: 530, startPoint y: 350, endPoint x: 557, endPoint y: 378, distance: 38.9
click at [557, 416] on div "Leo Cussen’s PLT course can be completed full-time or part-time. Full-time PLT …" at bounding box center [784, 480] width 820 height 129
click at [543, 485] on span "Part-time PLT takes 30 weeks plus professional placement." at bounding box center [535, 491] width 301 height 12
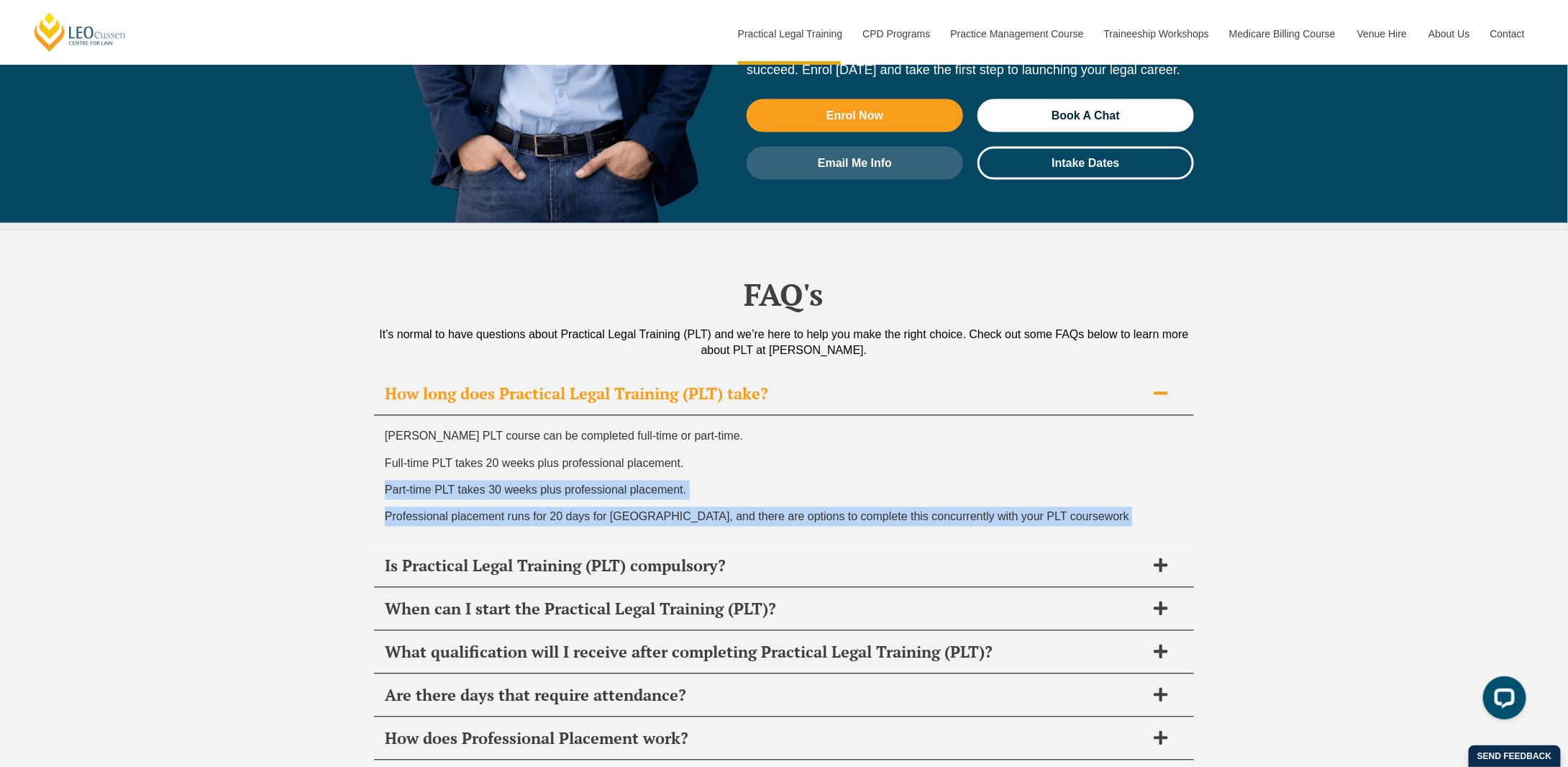
drag, startPoint x: 543, startPoint y: 414, endPoint x: 558, endPoint y: 441, distance: 30.9
click at [558, 441] on div "Leo Cussen’s PLT course can be completed full-time or part-time. Full-time PLT …" at bounding box center [784, 480] width 820 height 129
click at [558, 511] on span "Professional placement runs for 20 days for Western Australia, and there are op…" at bounding box center [757, 517] width 745 height 12
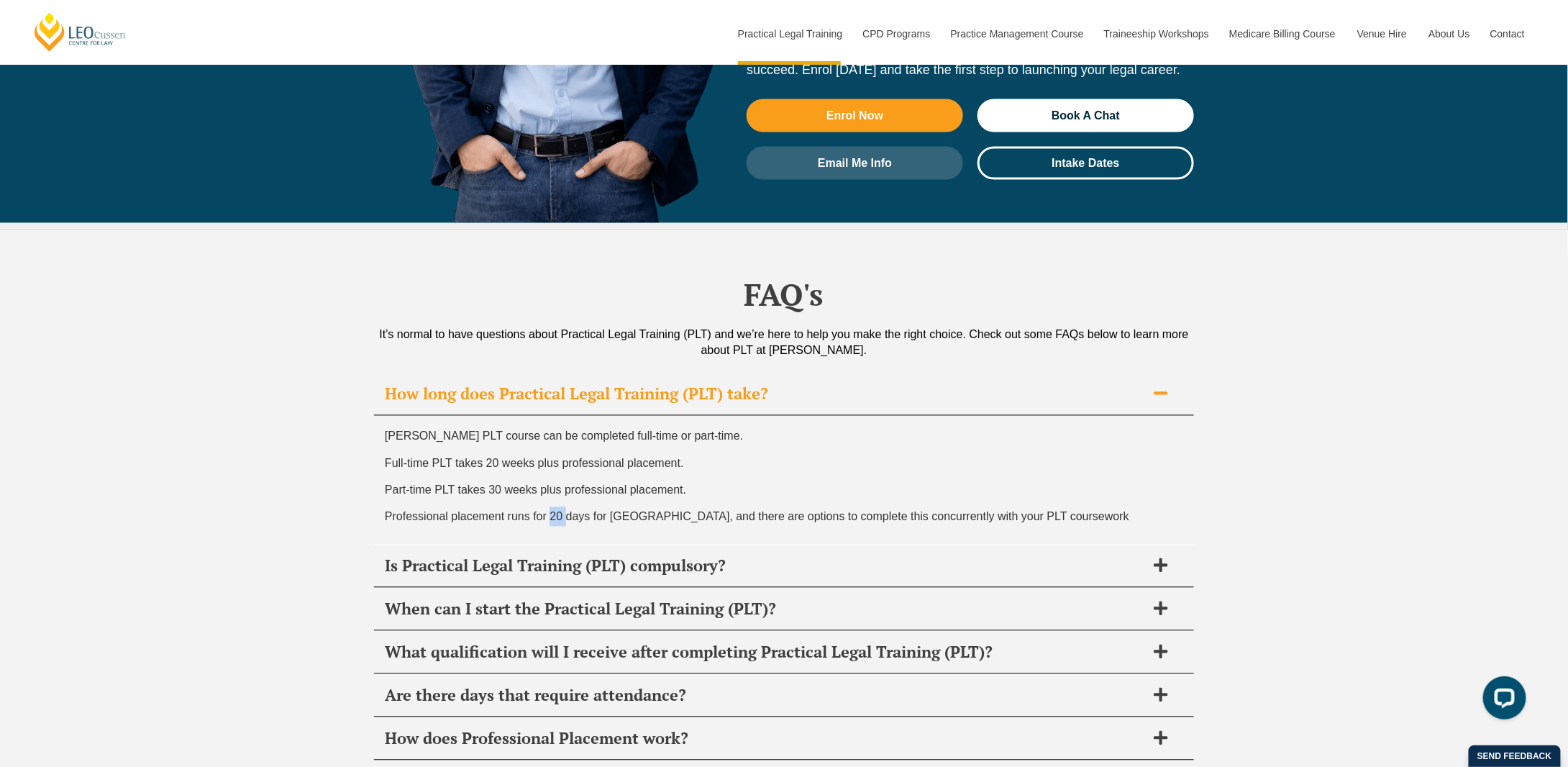
click at [558, 511] on span "Professional placement runs for 20 days for Western Australia, and there are op…" at bounding box center [757, 517] width 745 height 12
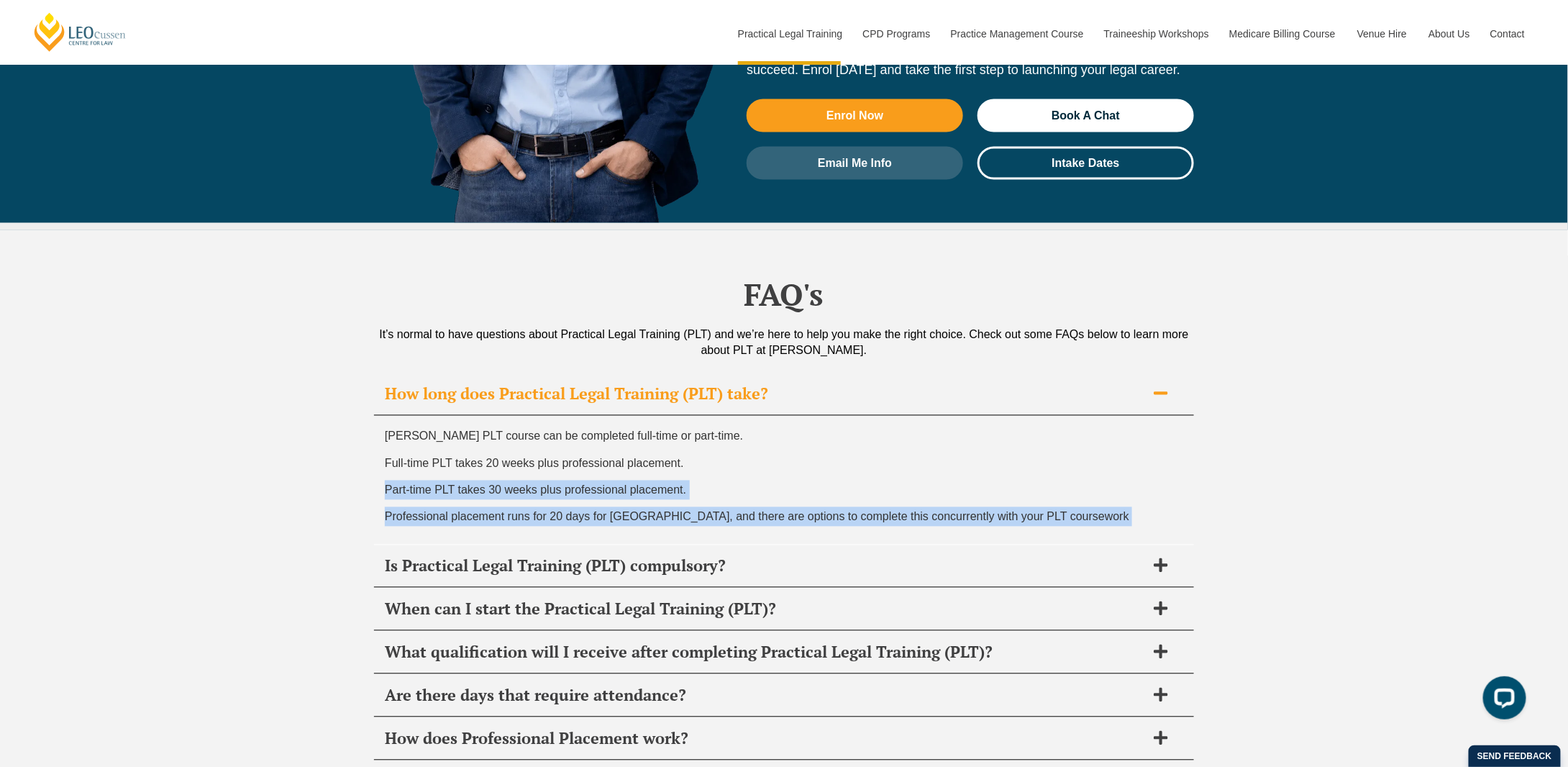
drag, startPoint x: 558, startPoint y: 441, endPoint x: 556, endPoint y: 413, distance: 28.1
click at [556, 416] on div "Leo Cussen’s PLT course can be completed full-time or part-time. Full-time PLT …" at bounding box center [784, 480] width 820 height 129
click at [556, 485] on span "Part-time PLT takes 30 weeks plus professional placement." at bounding box center [535, 491] width 301 height 12
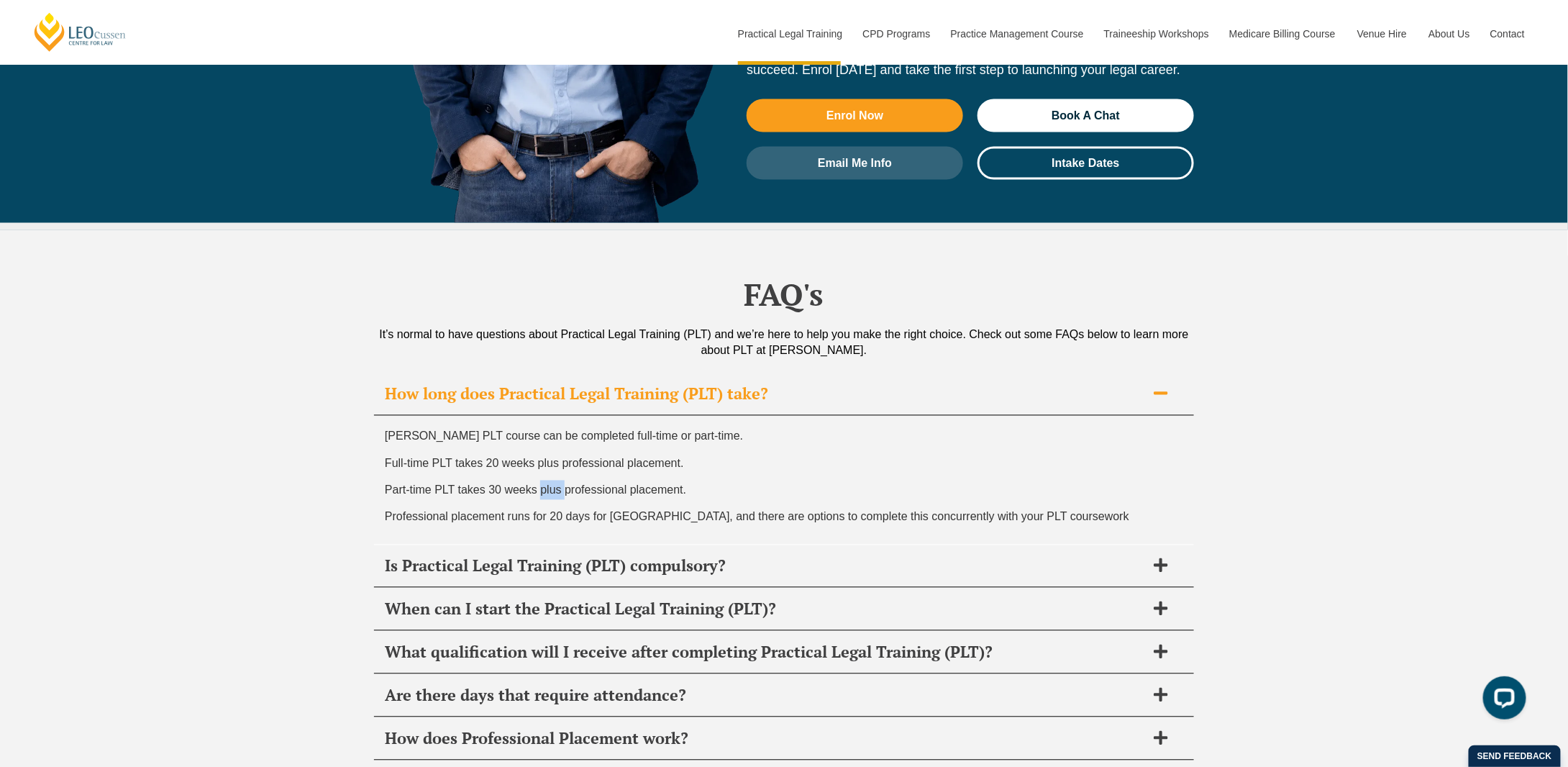
click at [556, 485] on span "Part-time PLT takes 30 weeks plus professional placement." at bounding box center [535, 491] width 301 height 12
click at [556, 454] on p "Full-time PLT takes 20 weeks plus professional placement." at bounding box center [784, 463] width 799 height 19
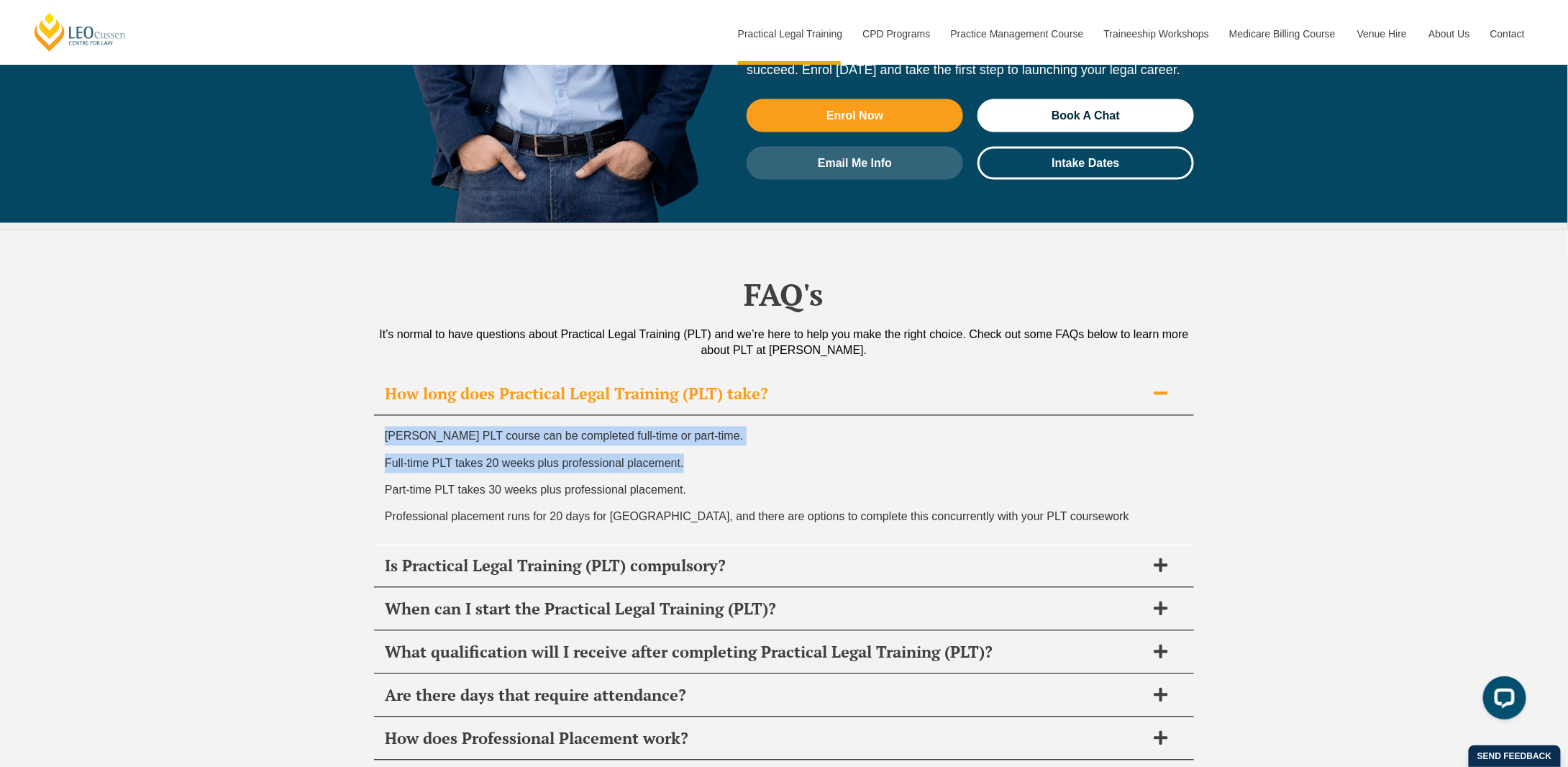
drag, startPoint x: 556, startPoint y: 388, endPoint x: 559, endPoint y: 351, distance: 37.1
click at [559, 416] on div "Leo Cussen’s PLT course can be completed full-time or part-time. Full-time PLT …" at bounding box center [784, 480] width 820 height 129
click at [559, 430] on span "Leo Cussen’s PLT course can be completed full-time or part-time." at bounding box center [564, 437] width 359 height 12
drag, startPoint x: 559, startPoint y: 351, endPoint x: 555, endPoint y: 375, distance: 24.3
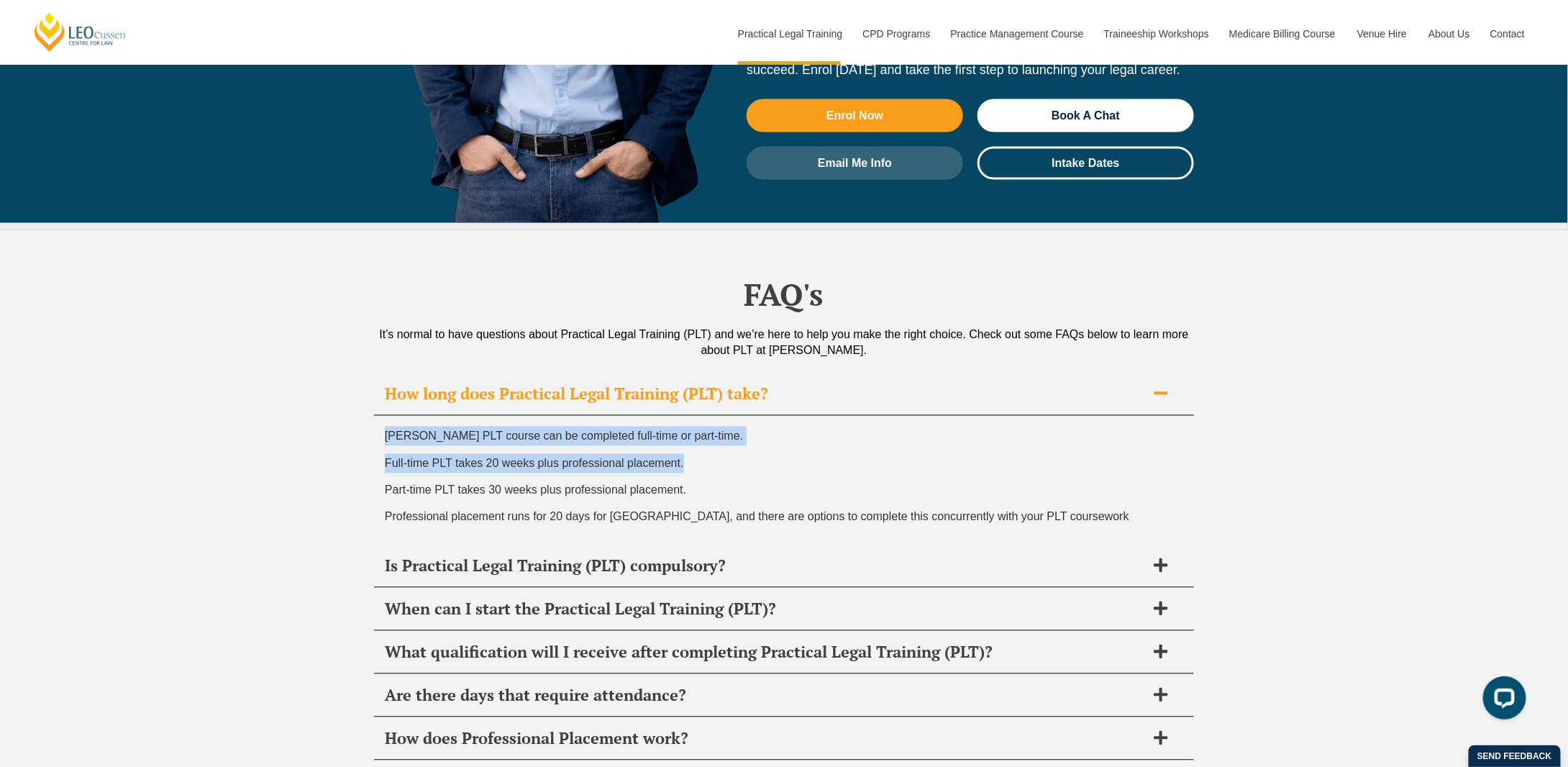
click at [555, 416] on div "Leo Cussen’s PLT course can be completed full-time or part-time. Full-time PLT …" at bounding box center [784, 480] width 820 height 129
click at [547, 485] on span "Part-time PLT takes 30 weeks plus professional placement." at bounding box center [535, 491] width 301 height 12
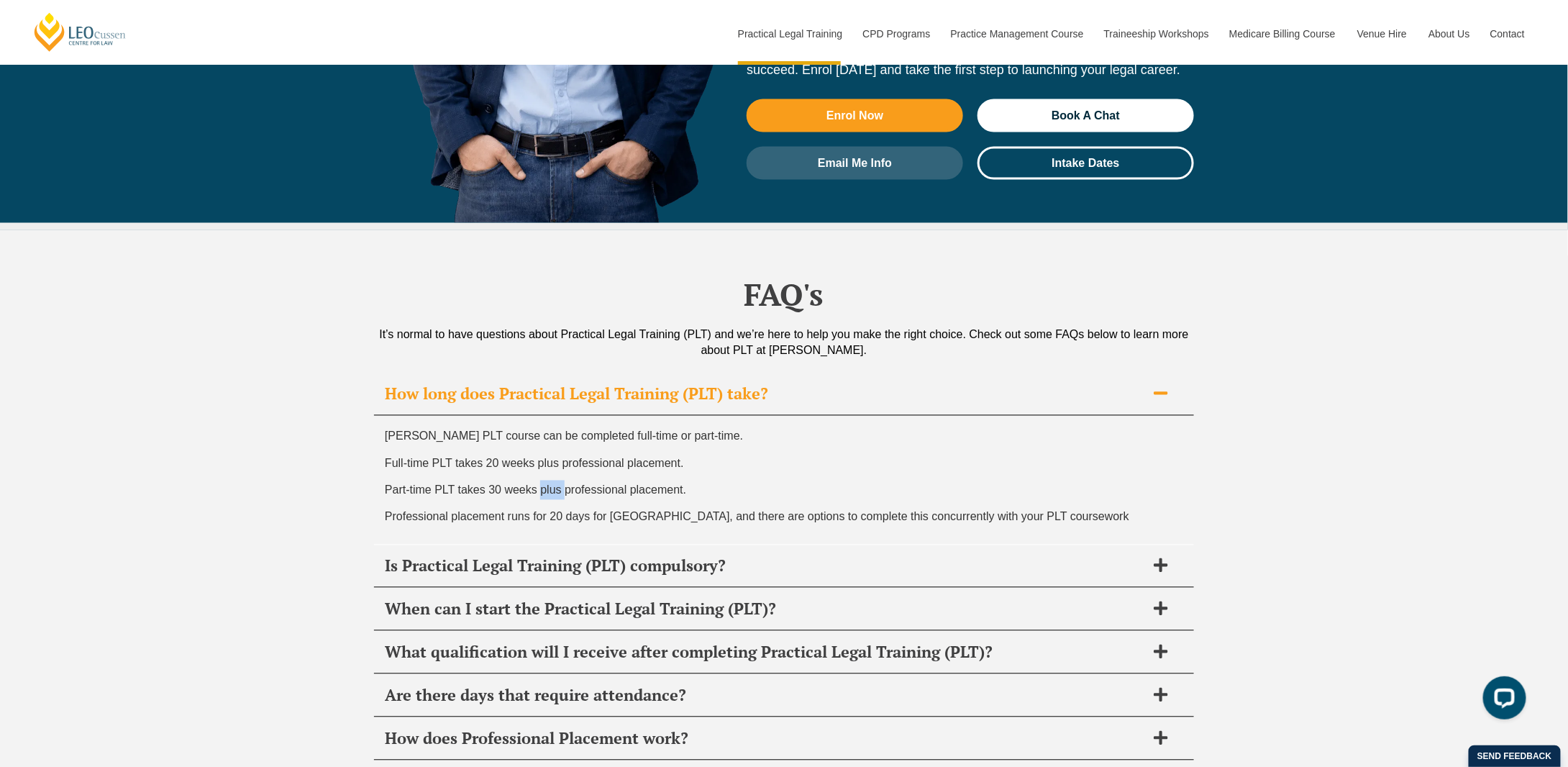
click at [547, 485] on span "Part-time PLT takes 30 weeks plus professional placement." at bounding box center [535, 491] width 301 height 12
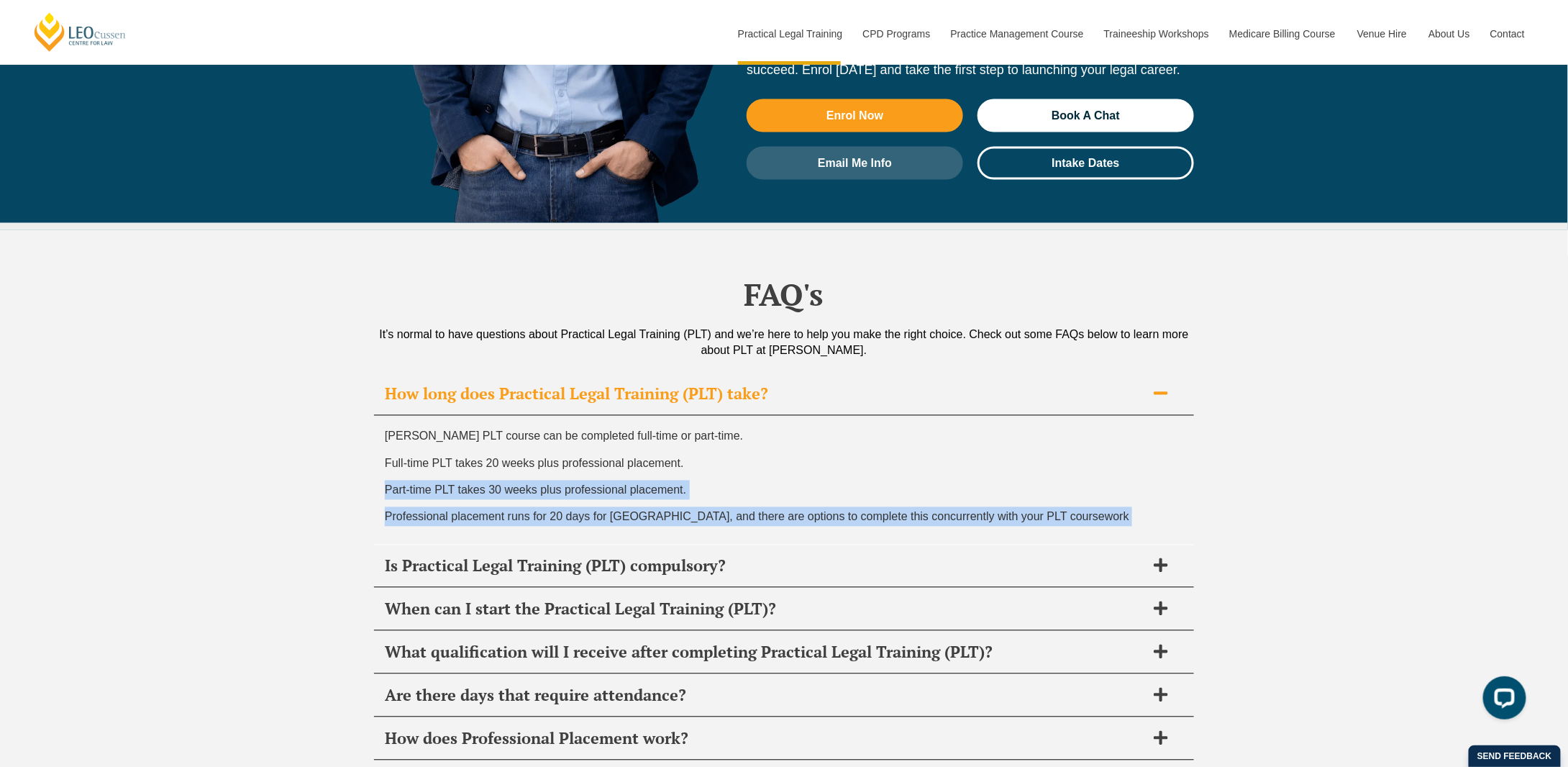
drag, startPoint x: 547, startPoint y: 407, endPoint x: 549, endPoint y: 441, distance: 34.1
click at [549, 441] on div "Leo Cussen’s PLT course can be completed full-time or part-time. Full-time PLT …" at bounding box center [784, 480] width 820 height 129
click at [549, 511] on span "Professional placement runs for 20 days for Western Australia, and there are op…" at bounding box center [757, 517] width 745 height 12
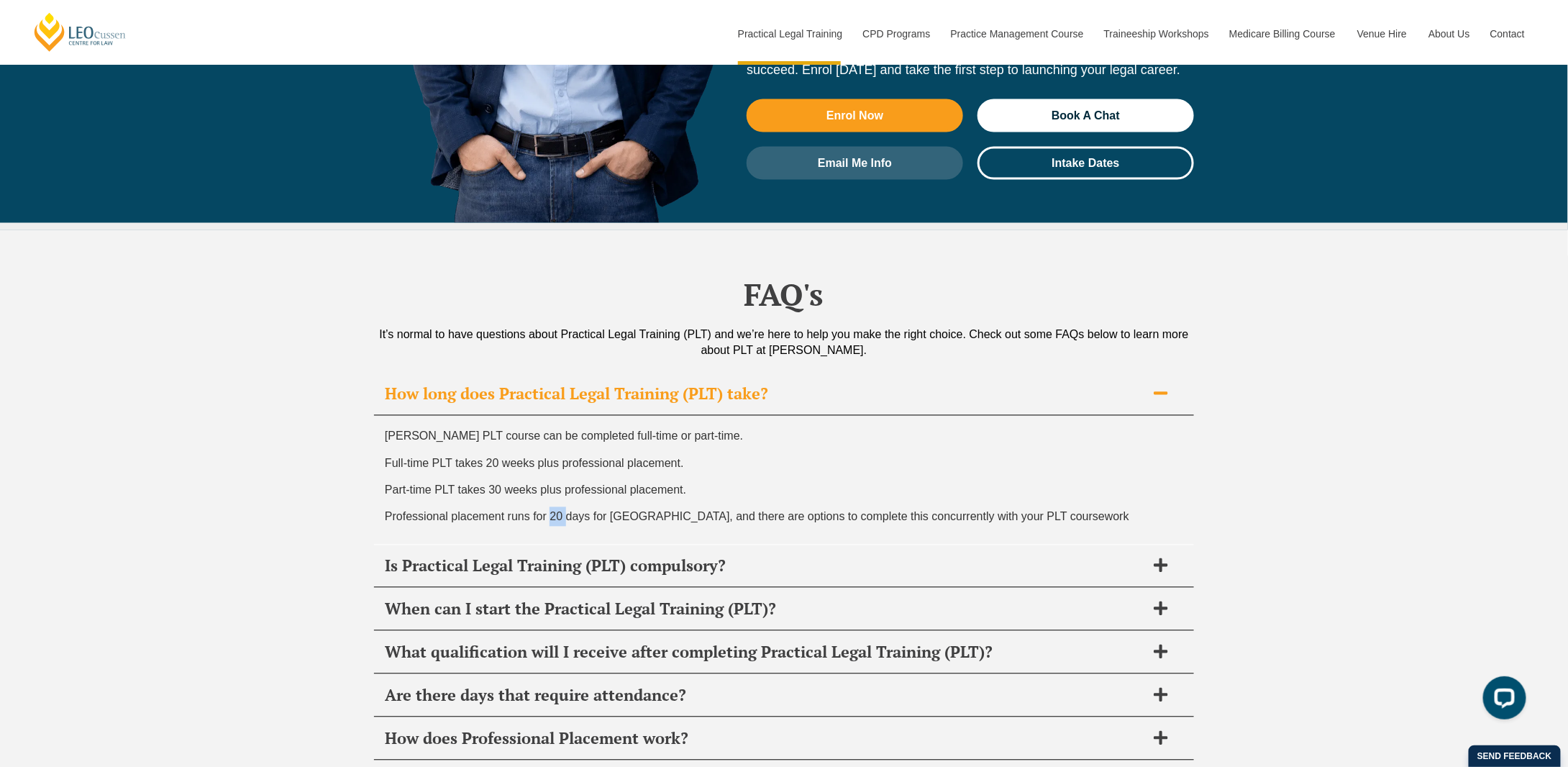
click at [549, 511] on span "Professional placement runs for 20 days for Western Australia, and there are op…" at bounding box center [757, 517] width 745 height 12
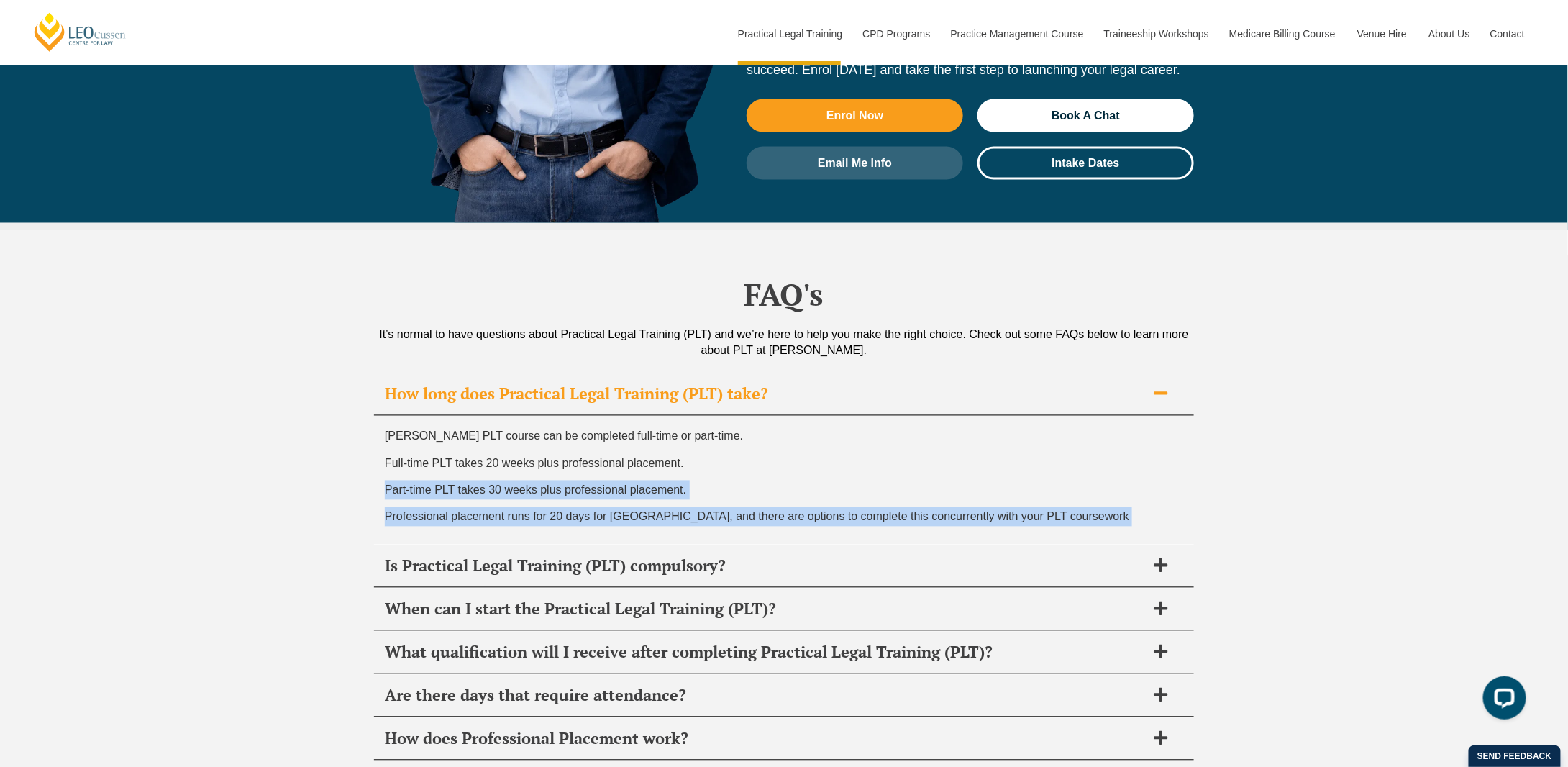
drag, startPoint x: 549, startPoint y: 441, endPoint x: 539, endPoint y: 397, distance: 45.1
click at [539, 416] on div "Leo Cussen’s PLT course can be completed full-time or part-time. Full-time PLT …" at bounding box center [784, 480] width 820 height 129
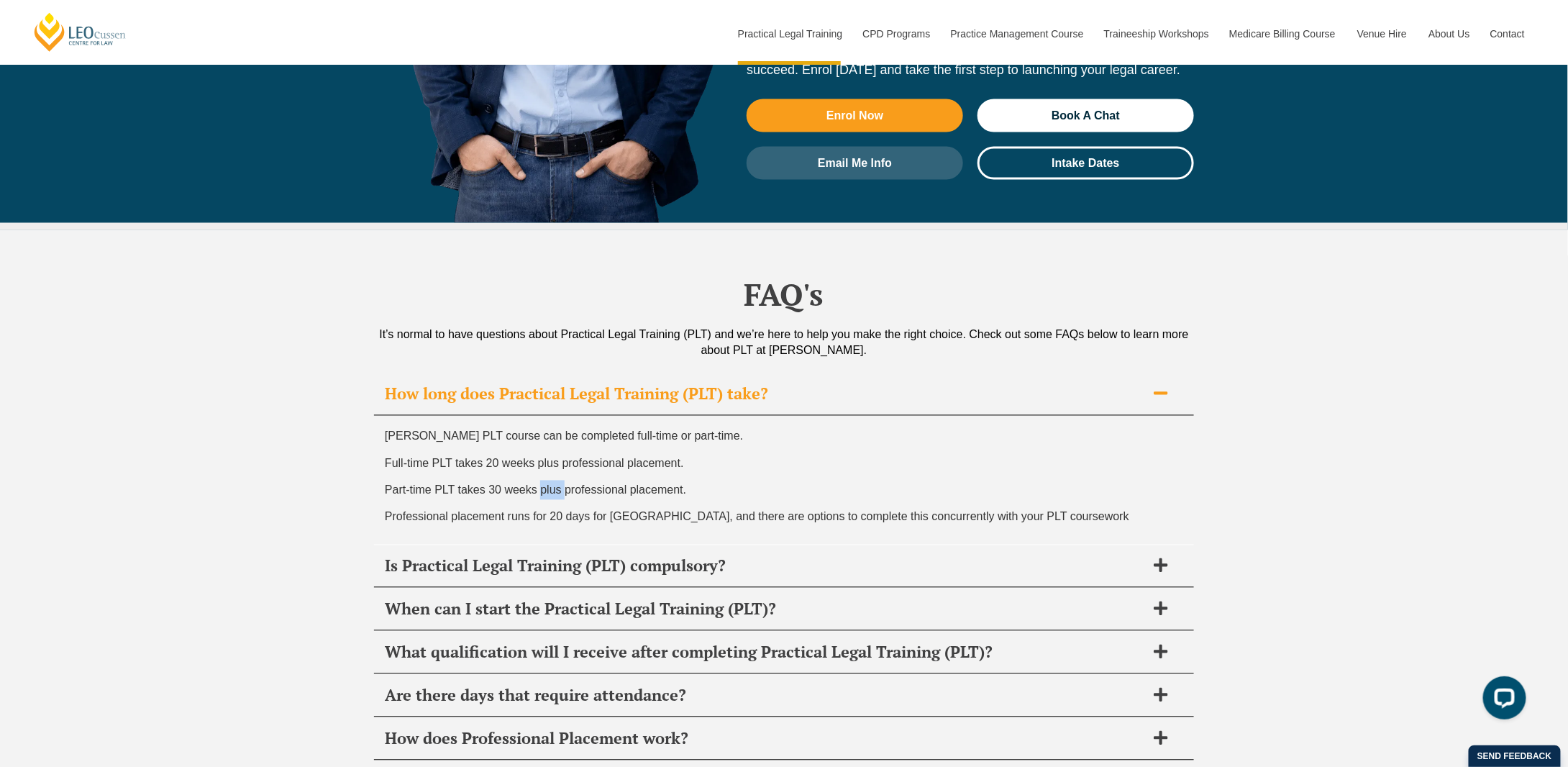
click at [539, 416] on div "Leo Cussen’s PLT course can be completed full-time or part-time. Full-time PLT …" at bounding box center [784, 480] width 820 height 129
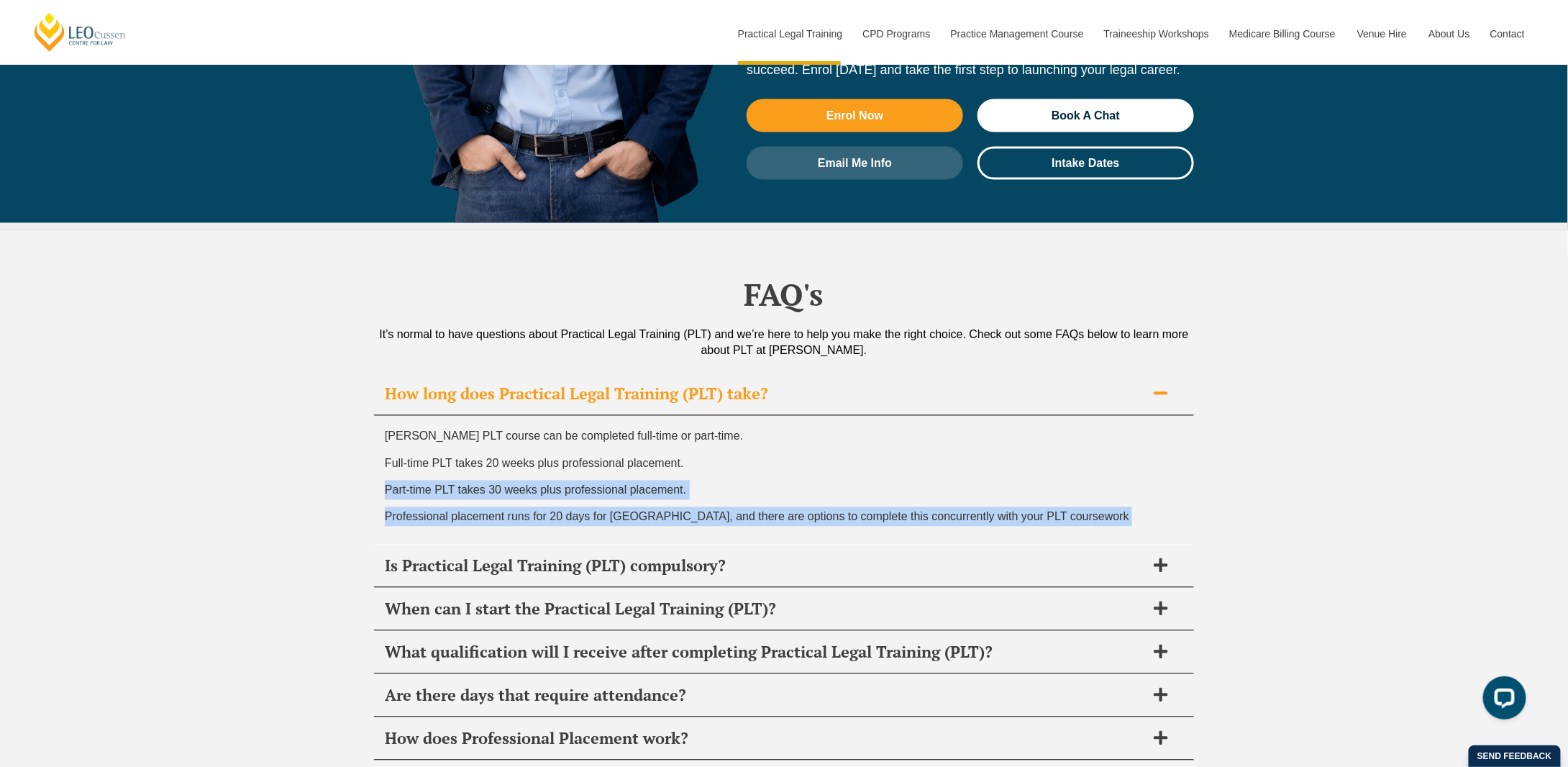
drag, startPoint x: 539, startPoint y: 397, endPoint x: 548, endPoint y: 433, distance: 37.1
click at [548, 433] on div "Leo Cussen’s PLT course can be completed full-time or part-time. Full-time PLT …" at bounding box center [784, 480] width 820 height 129
click at [548, 511] on span "Professional placement runs for 20 days for Western Australia, and there are op…" at bounding box center [757, 517] width 745 height 12
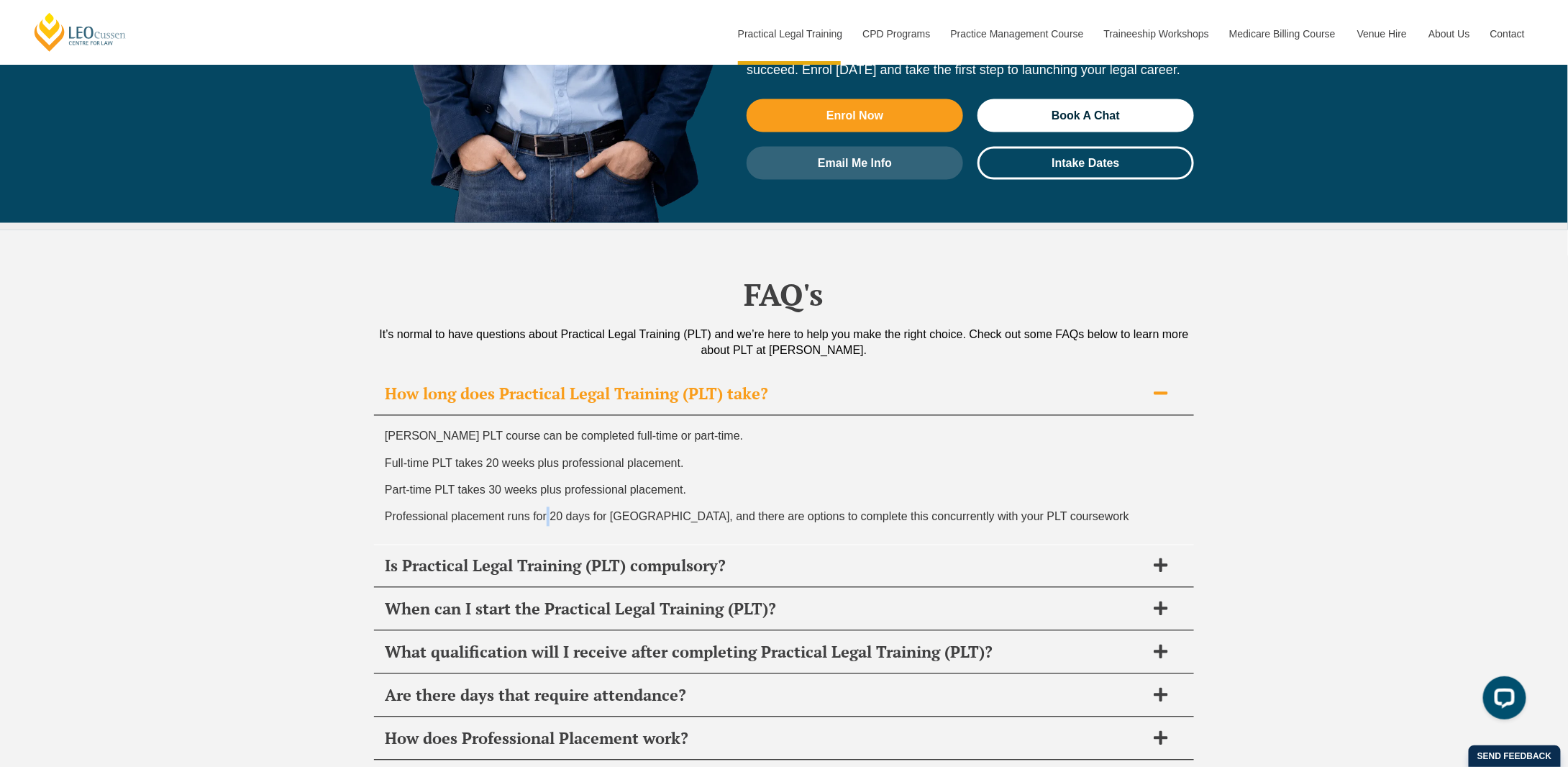
click at [548, 511] on span "Professional placement runs for 20 days for Western Australia, and there are op…" at bounding box center [757, 517] width 745 height 12
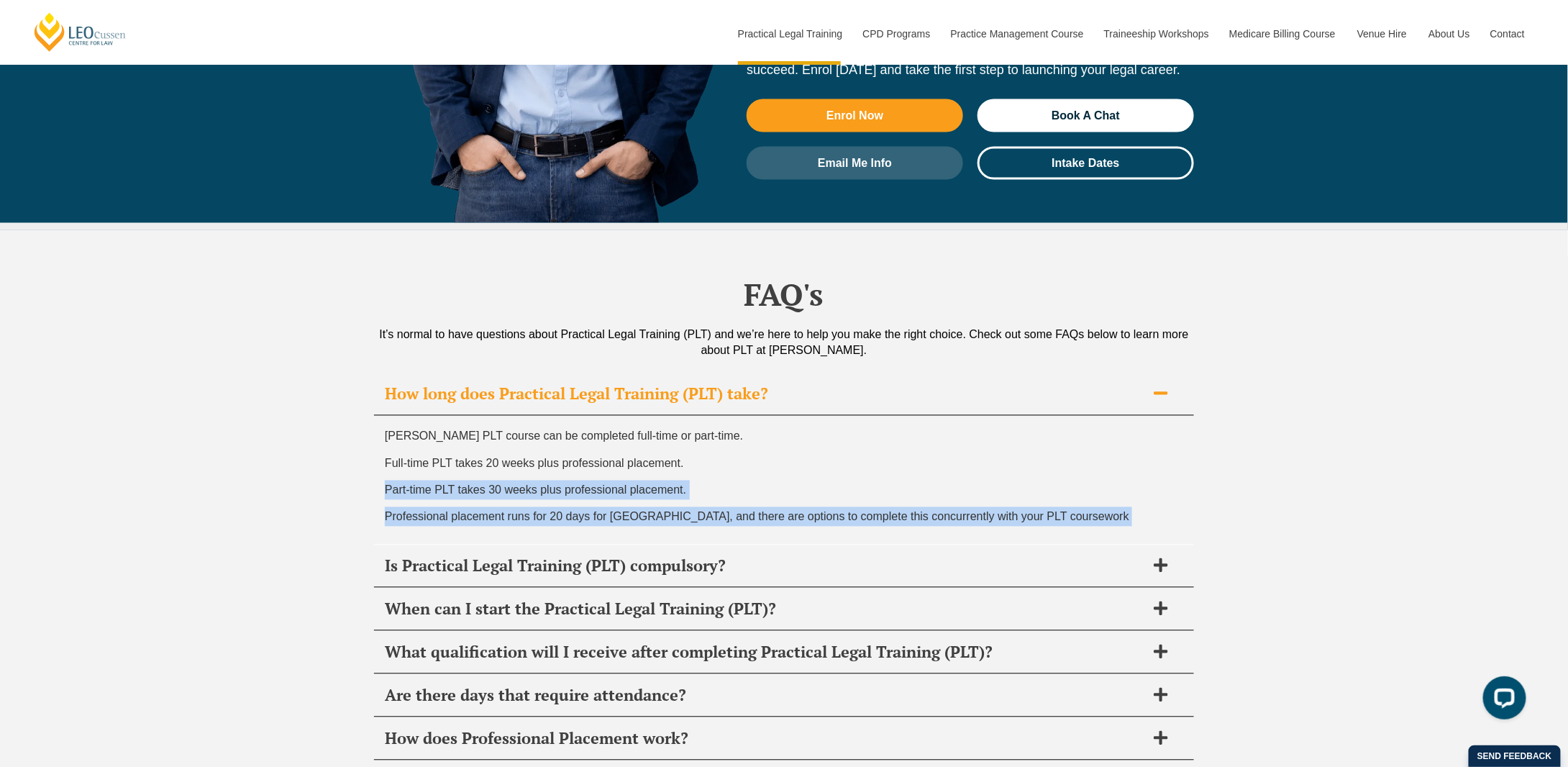
drag, startPoint x: 548, startPoint y: 433, endPoint x: 548, endPoint y: 405, distance: 28.0
click at [548, 416] on div "Leo Cussen’s PLT course can be completed full-time or part-time. Full-time PLT …" at bounding box center [784, 480] width 820 height 129
click at [548, 485] on span "Part-time PLT takes 30 weeks plus professional placement." at bounding box center [535, 491] width 301 height 12
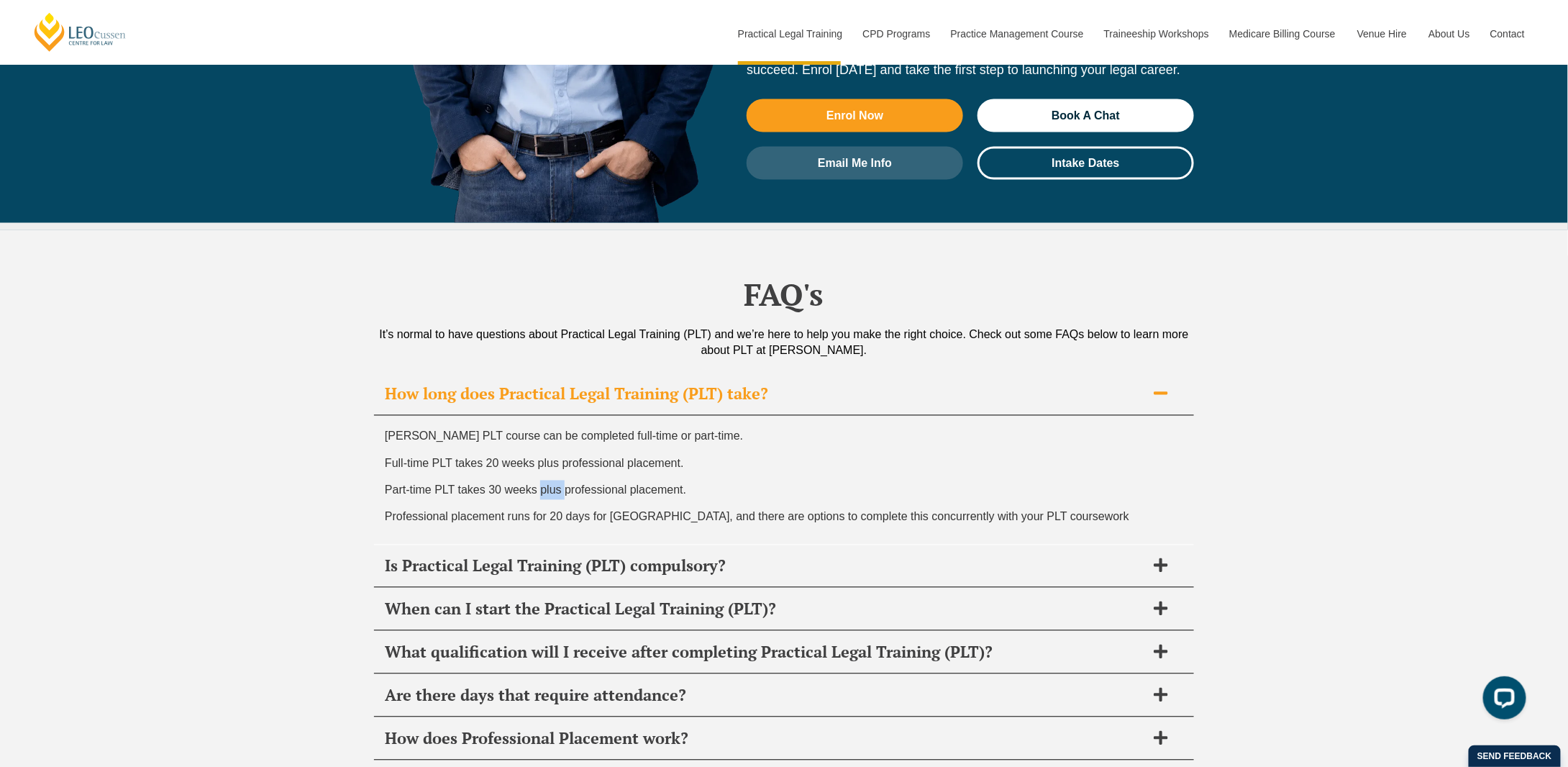
click at [548, 485] on span "Part-time PLT takes 30 weeks plus professional placement." at bounding box center [535, 491] width 301 height 12
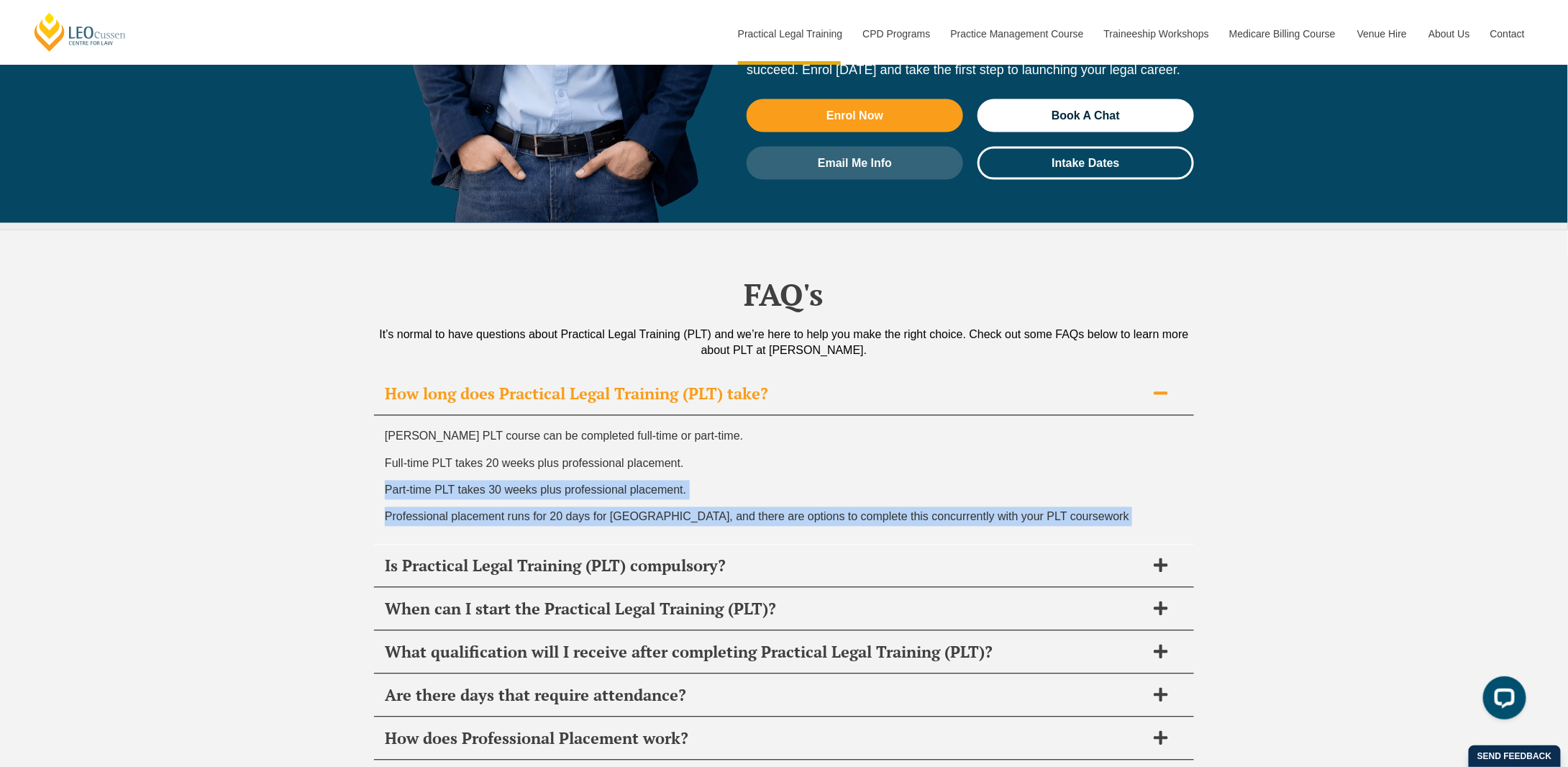
drag, startPoint x: 548, startPoint y: 405, endPoint x: 552, endPoint y: 432, distance: 27.3
click at [552, 432] on div "Leo Cussen’s PLT course can be completed full-time or part-time. Full-time PLT …" at bounding box center [784, 480] width 820 height 129
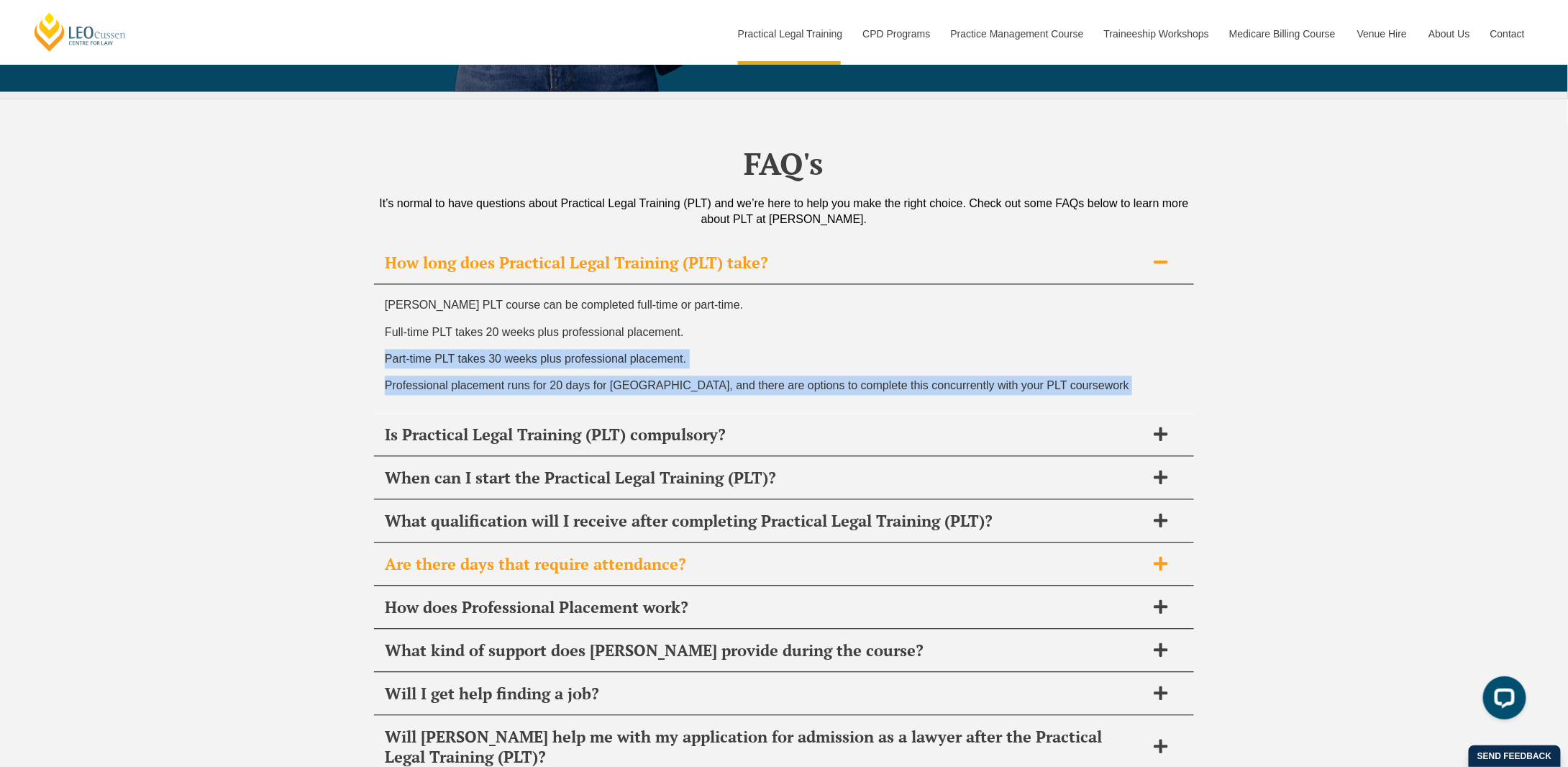
scroll to position [6836, 0]
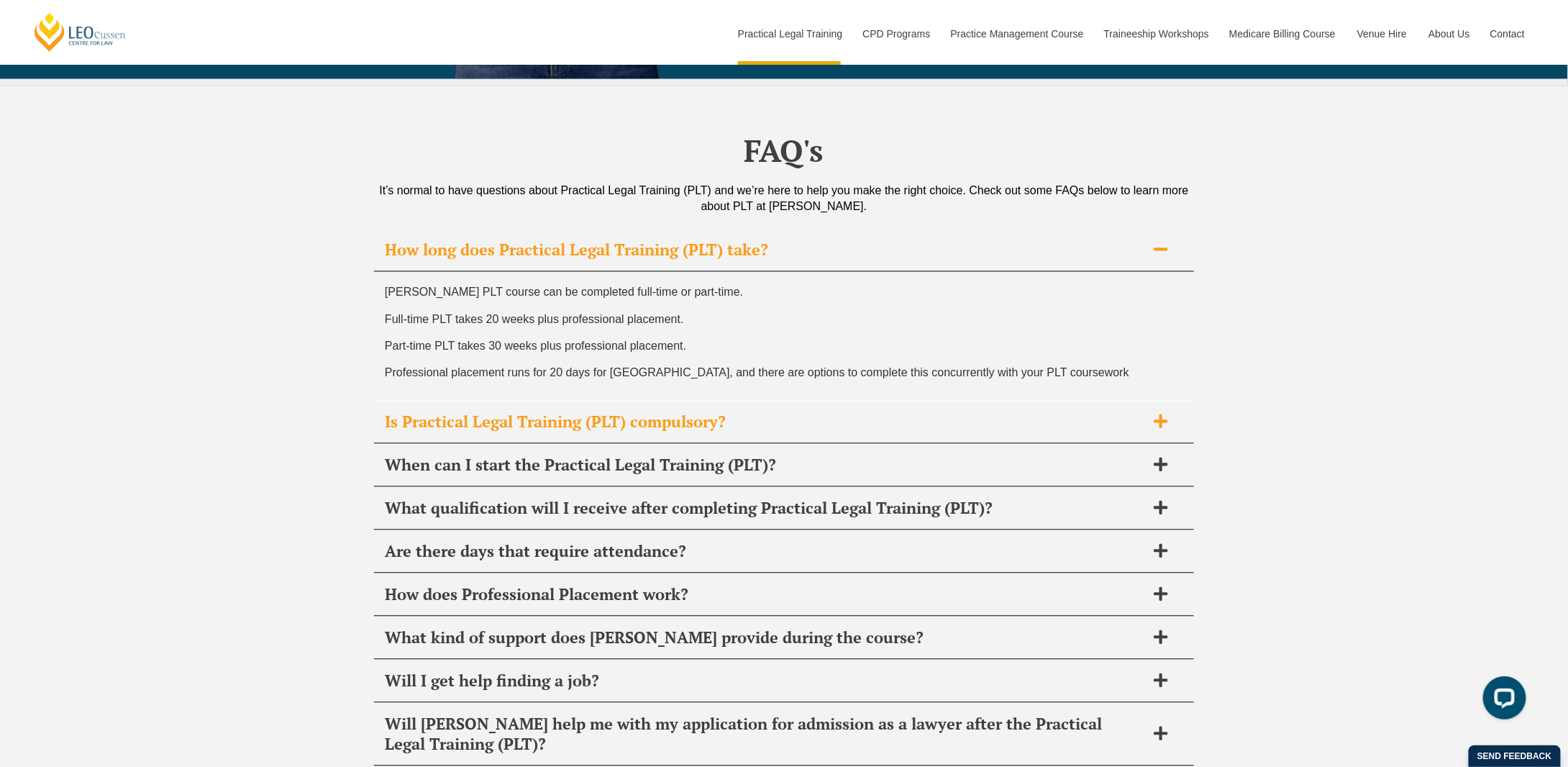
click at [512, 412] on h2 "Is Practical Legal Training (PLT) compulsory?" at bounding box center [765, 422] width 761 height 20
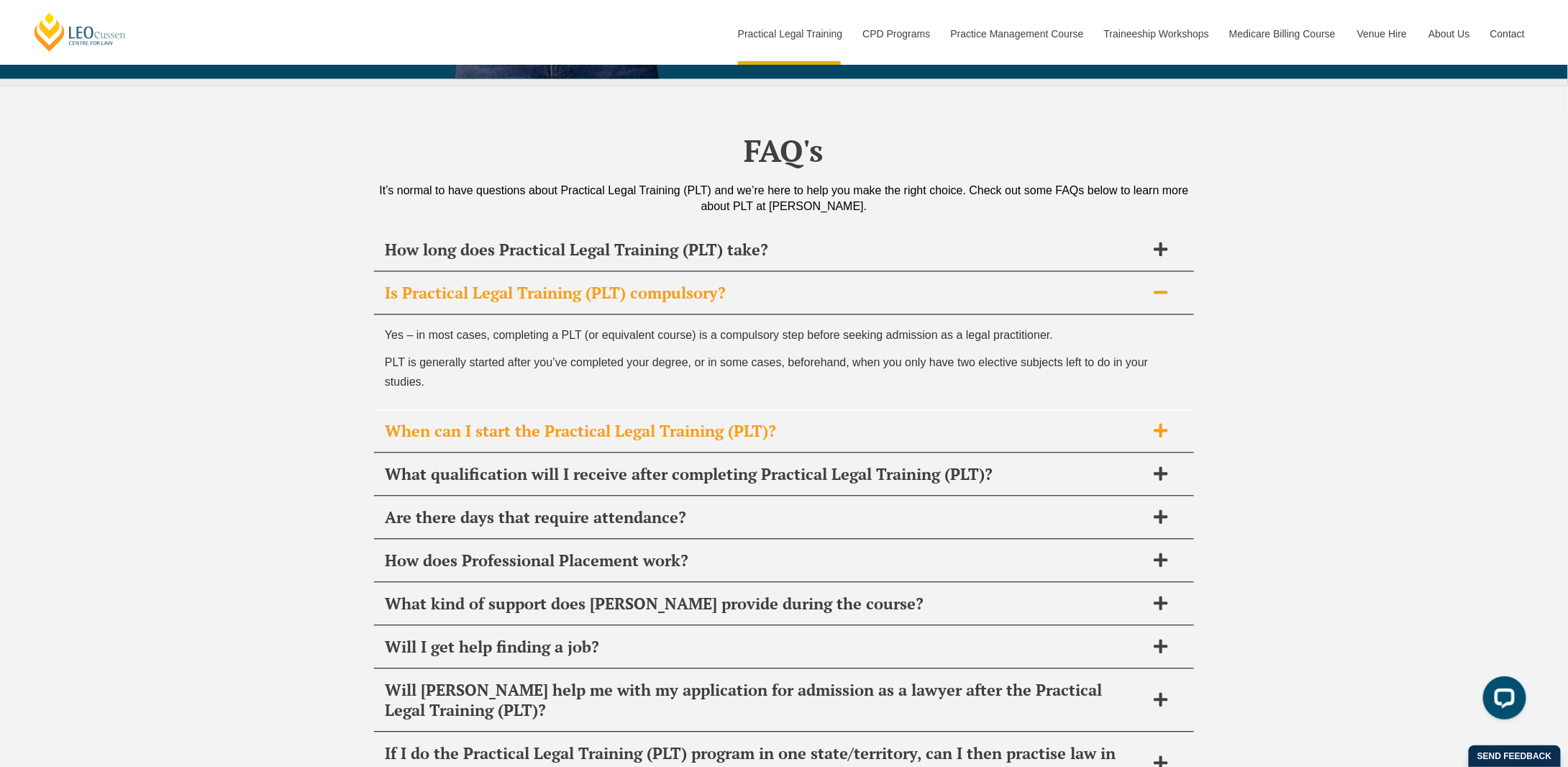
click at [530, 411] on div "When can I start the Practical Legal Training (PLT)?" at bounding box center [784, 432] width 820 height 43
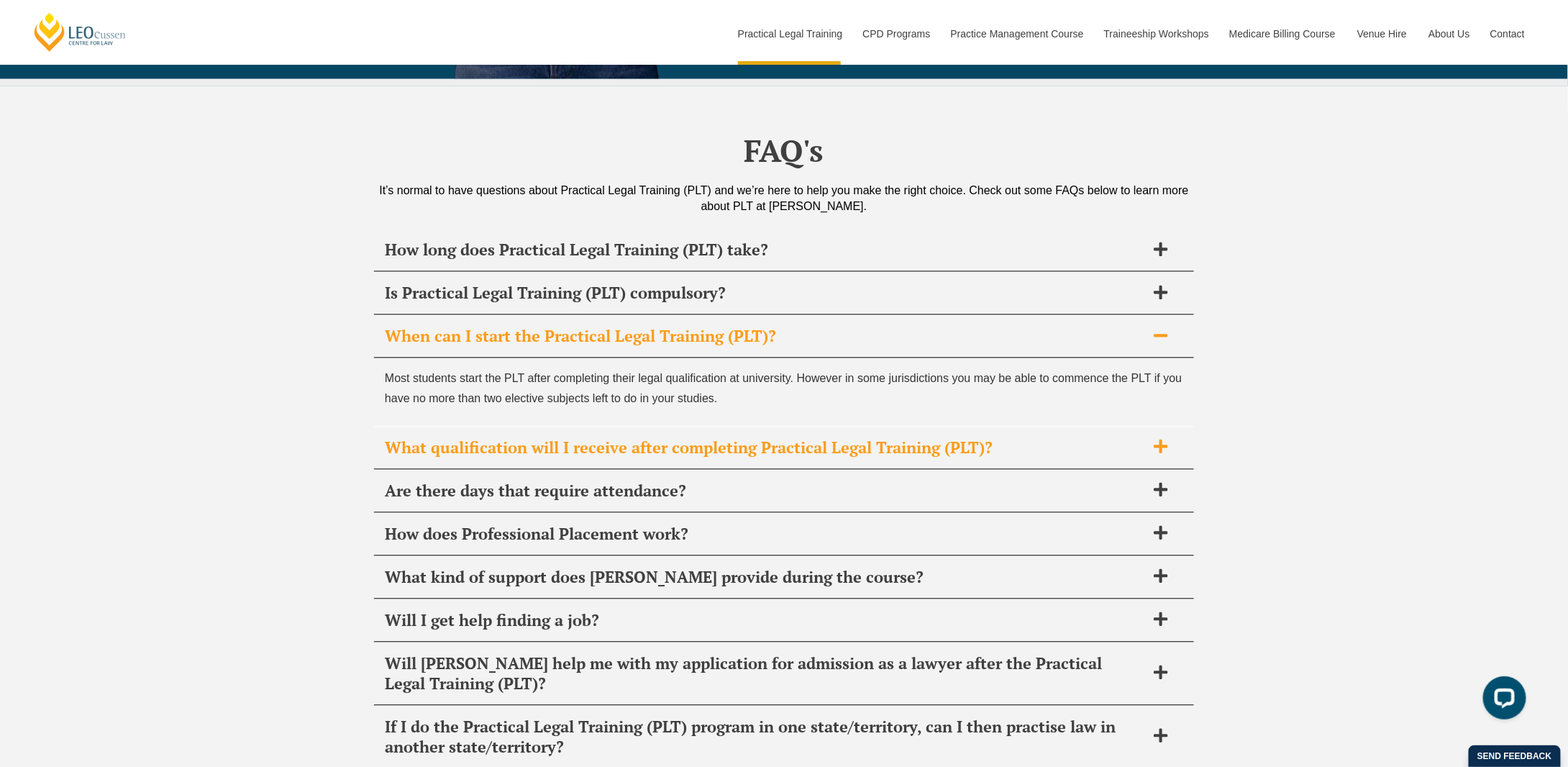
click at [527, 427] on div "What qualification will I receive after completing Practical Legal Training (PL…" at bounding box center [784, 449] width 820 height 43
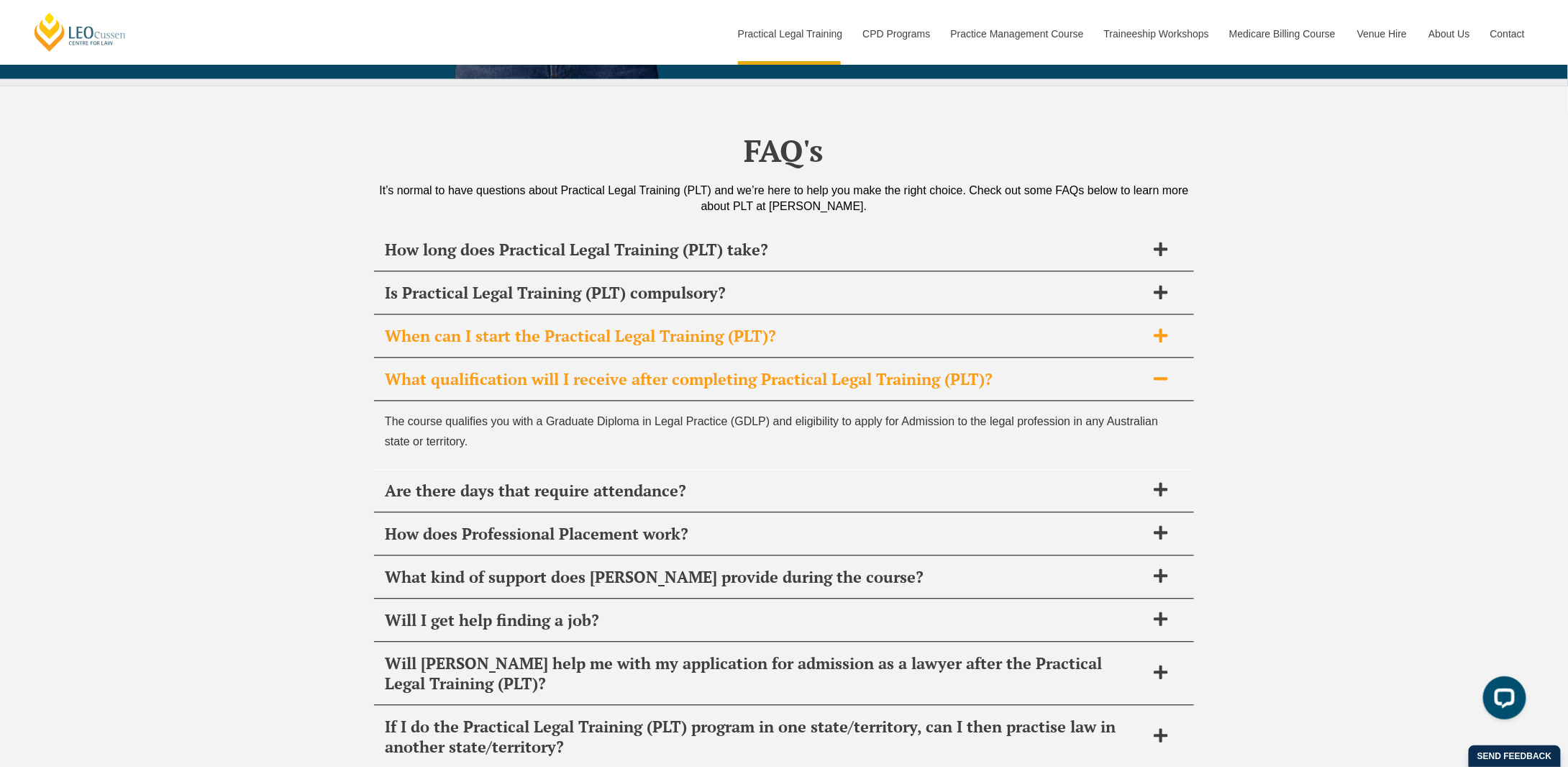
click at [547, 327] on h2 "When can I start the Practical Legal Training (PLT)?" at bounding box center [765, 337] width 761 height 20
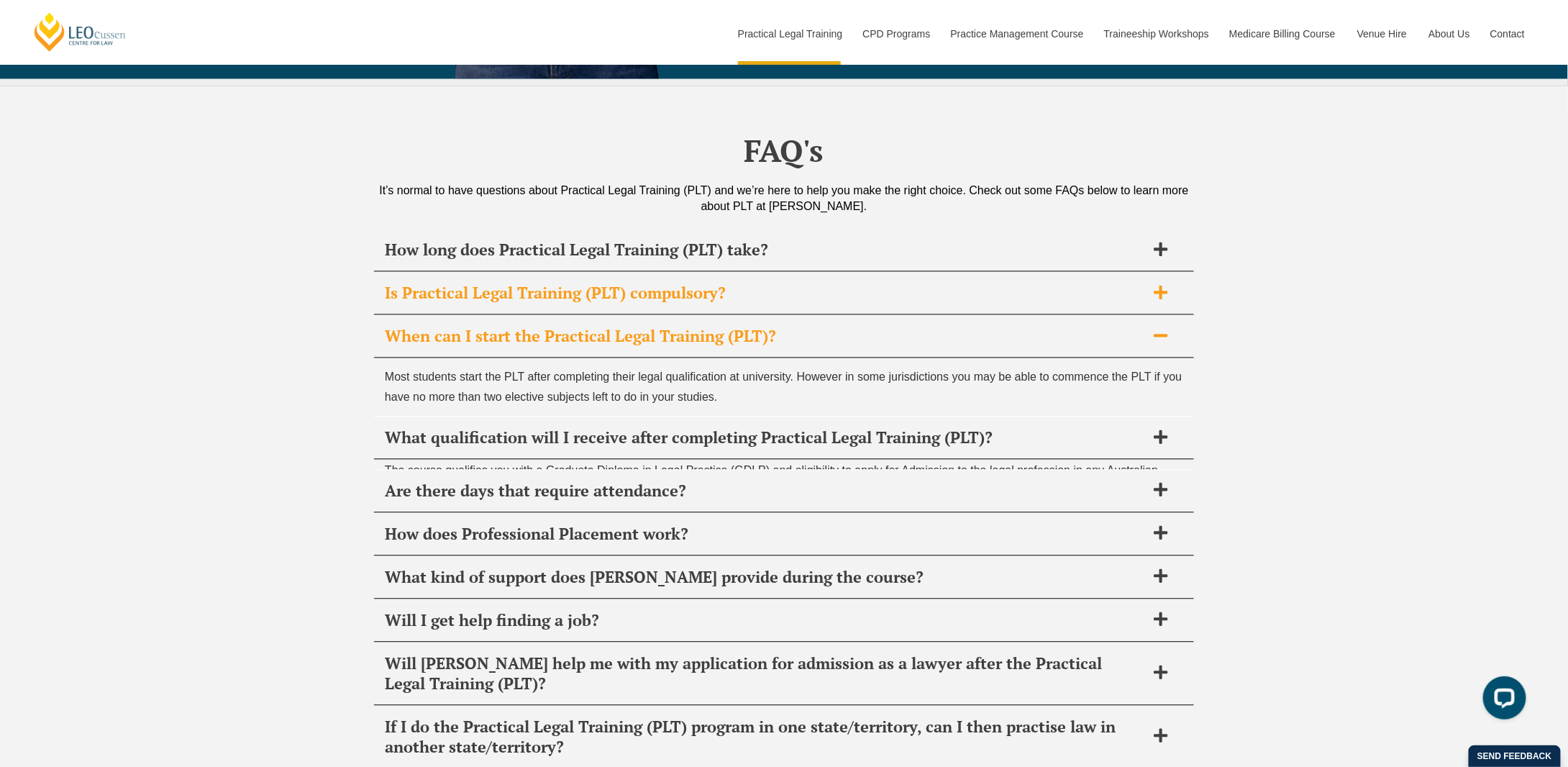
click at [564, 272] on div "Is Practical Legal Training (PLT) compulsory?" at bounding box center [784, 294] width 820 height 43
